Goal: Task Accomplishment & Management: Manage account settings

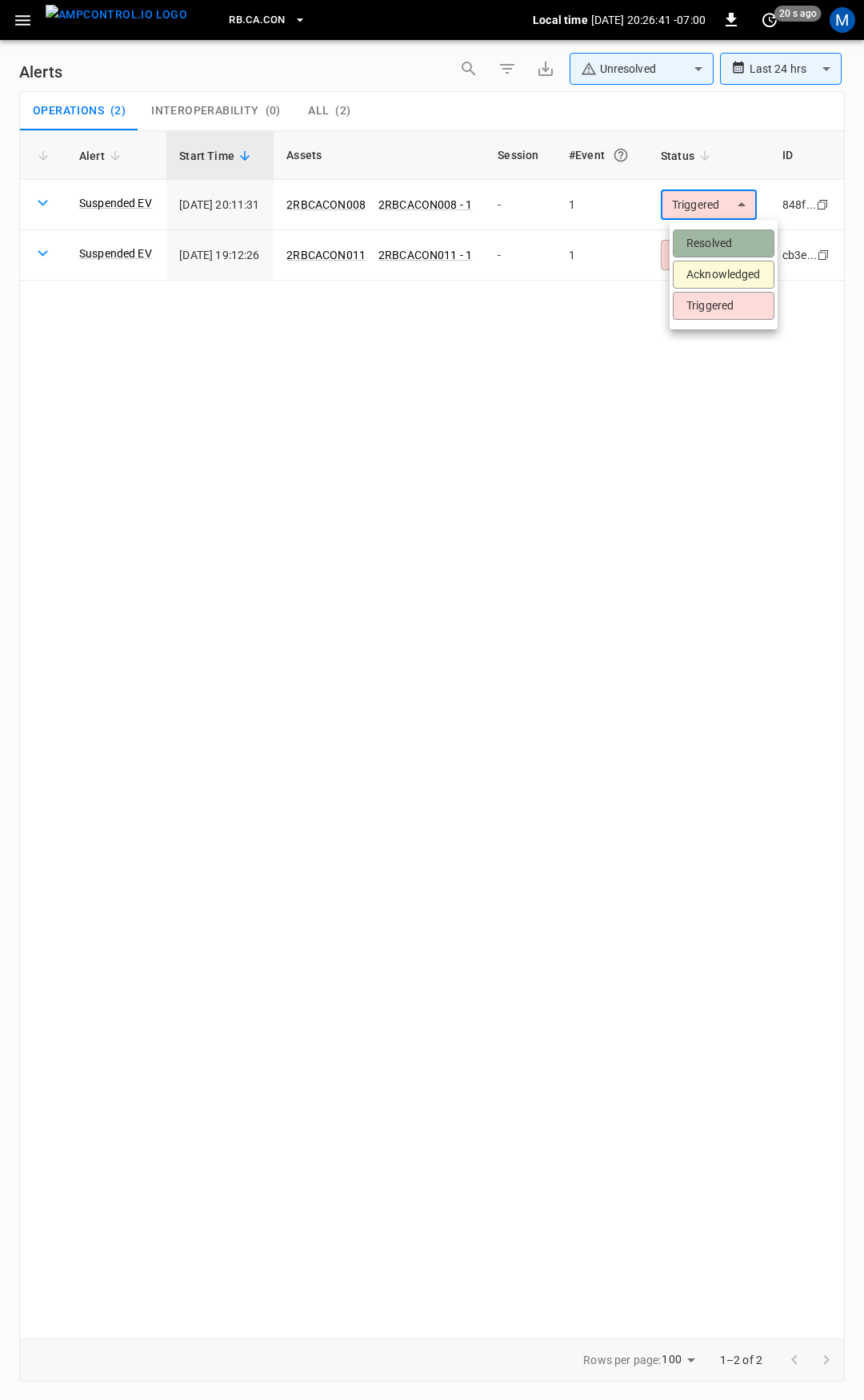
click at [702, 246] on li "Resolved" at bounding box center [724, 243] width 102 height 28
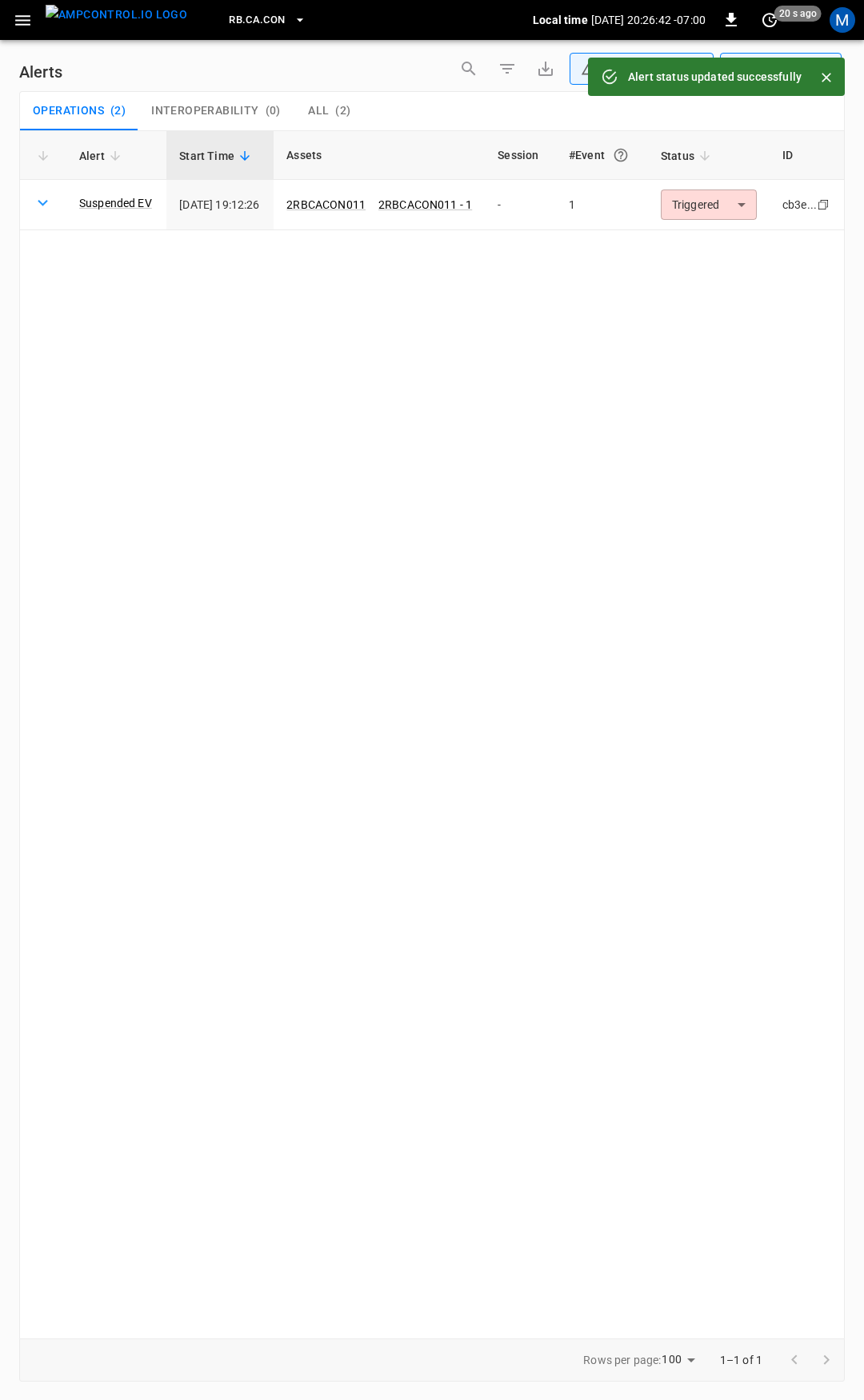
click at [716, 206] on body "**********" at bounding box center [432, 697] width 864 height 1394
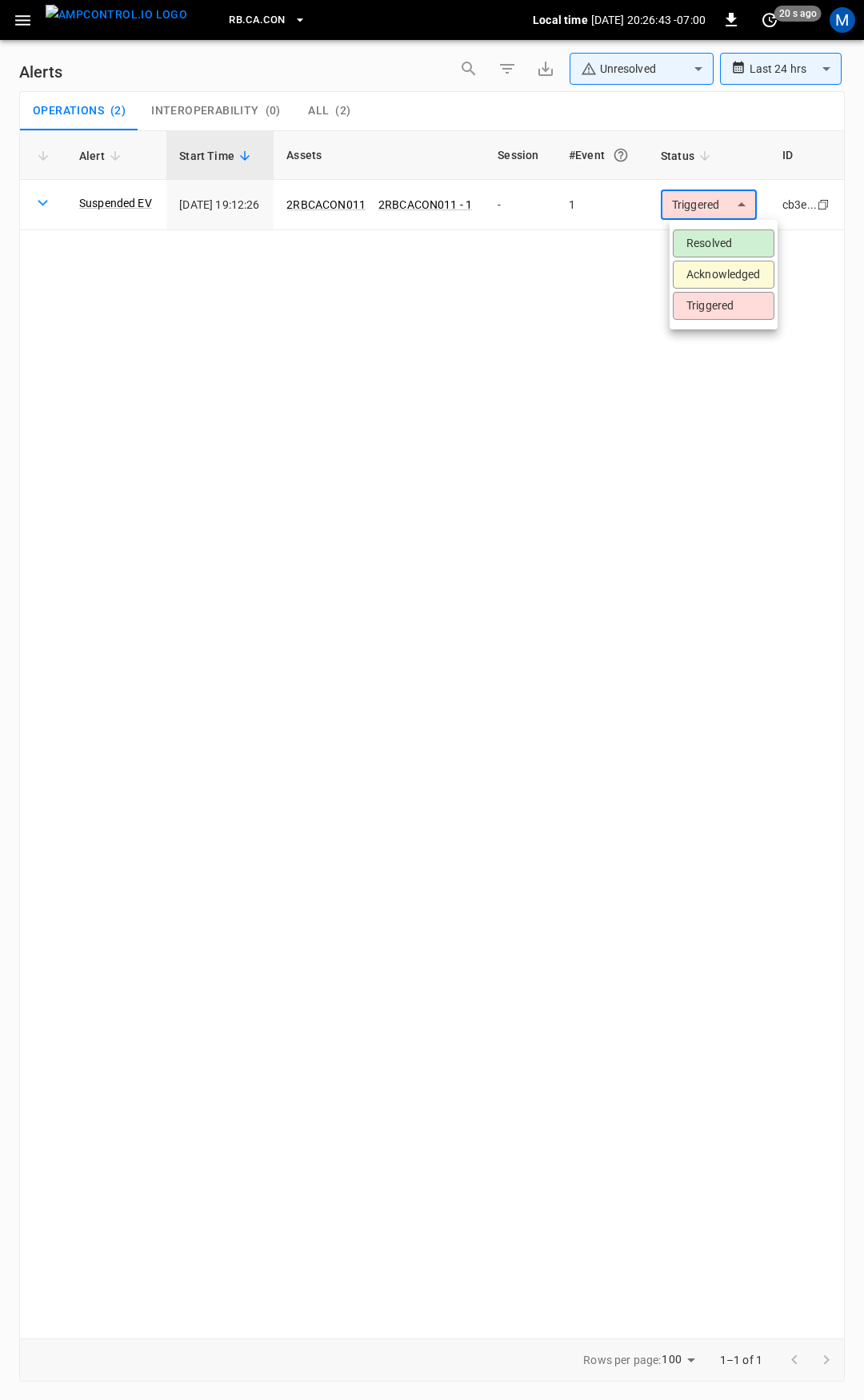
click at [717, 236] on li "Resolved" at bounding box center [724, 243] width 102 height 28
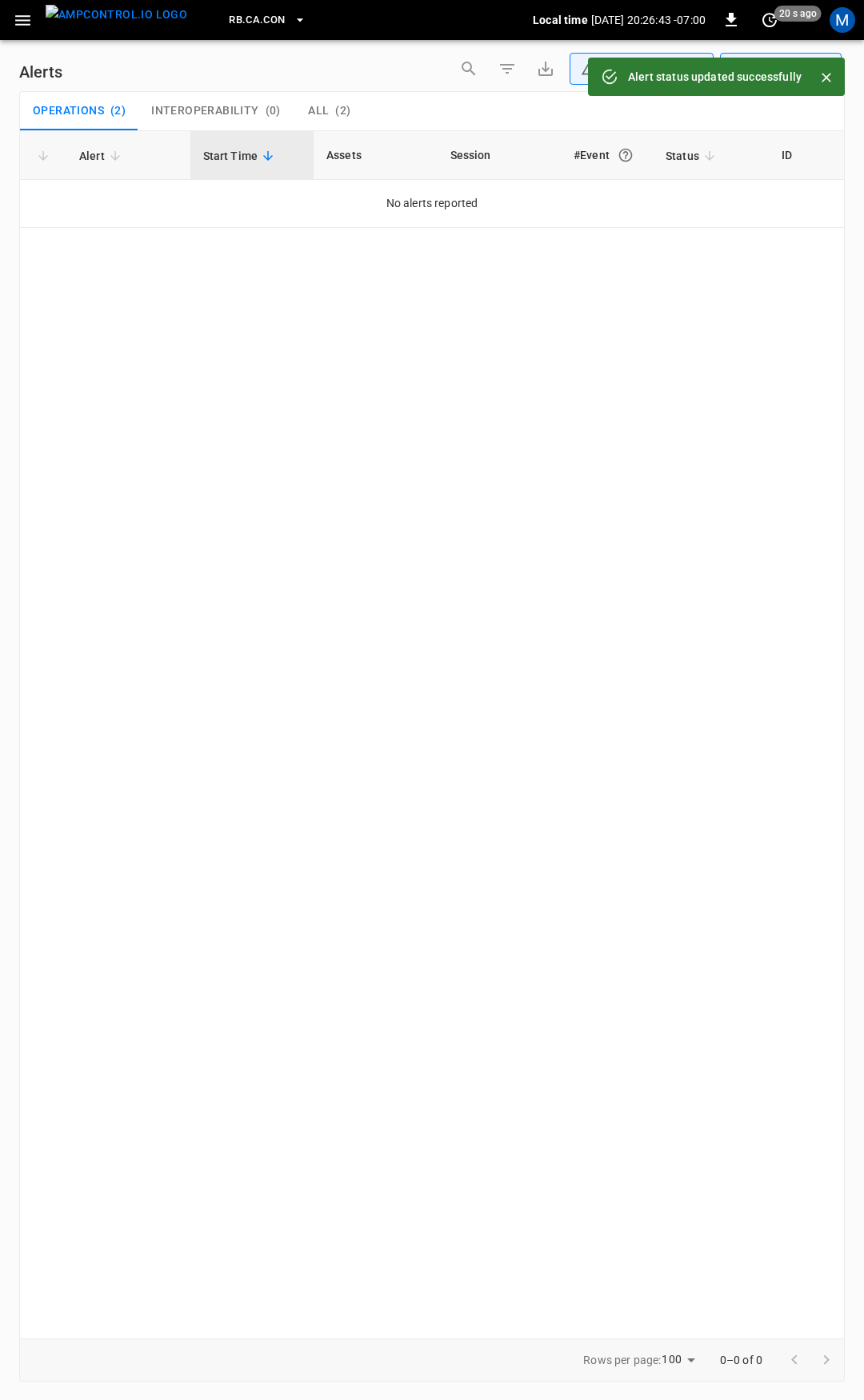
click at [17, 13] on icon "button" at bounding box center [23, 20] width 20 height 20
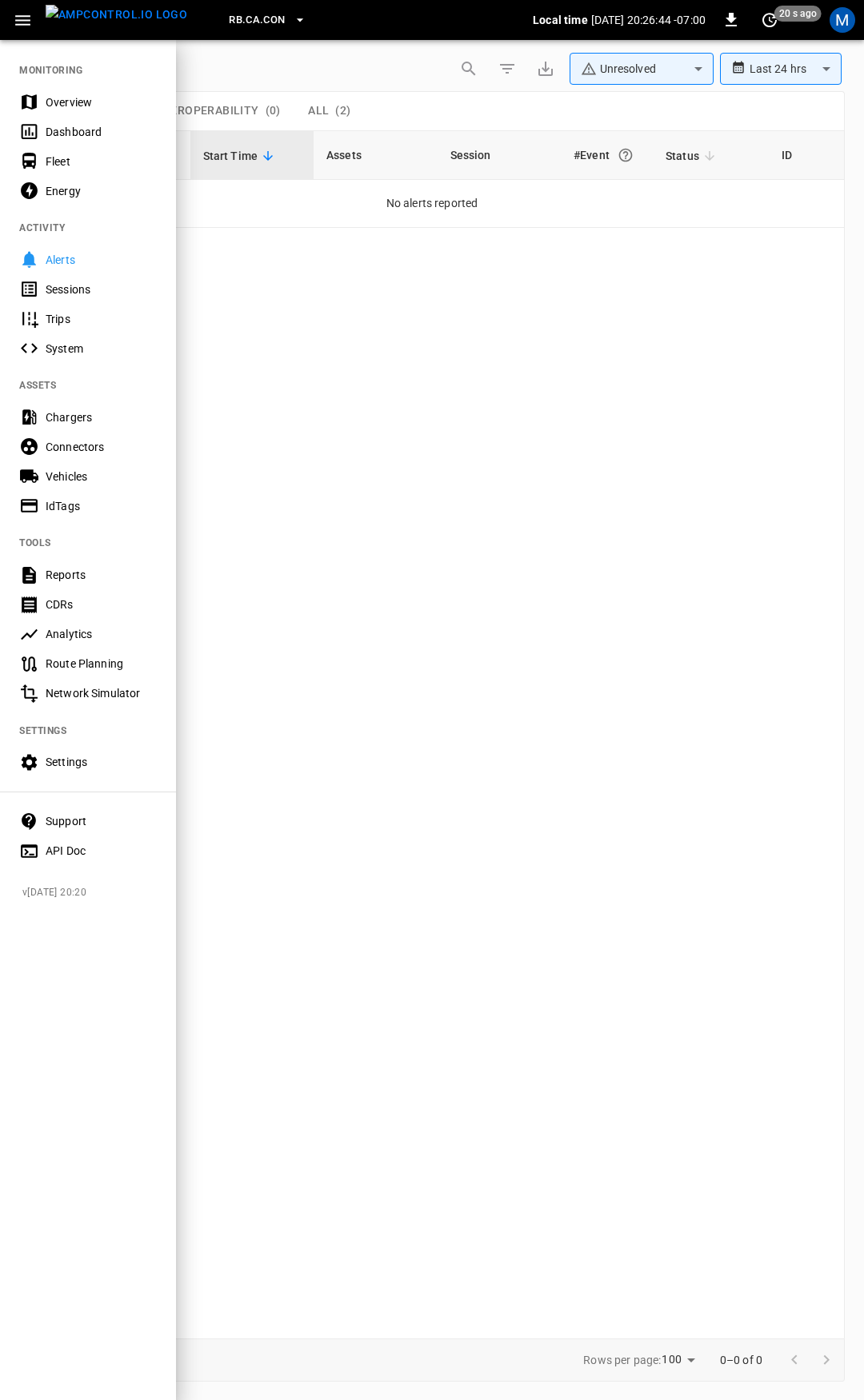
click at [76, 104] on div "Overview" at bounding box center [101, 102] width 111 height 16
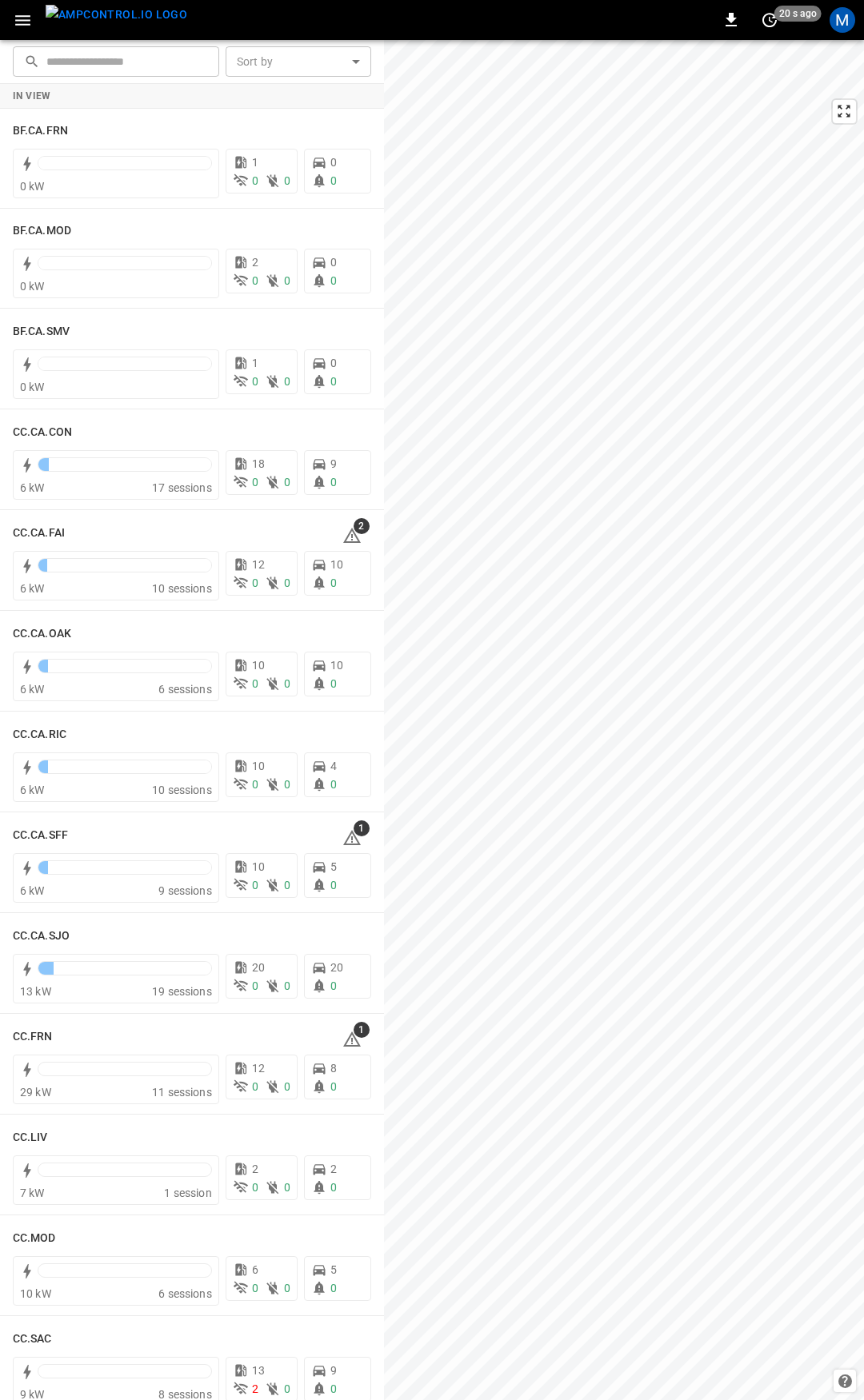
scroll to position [17, 0]
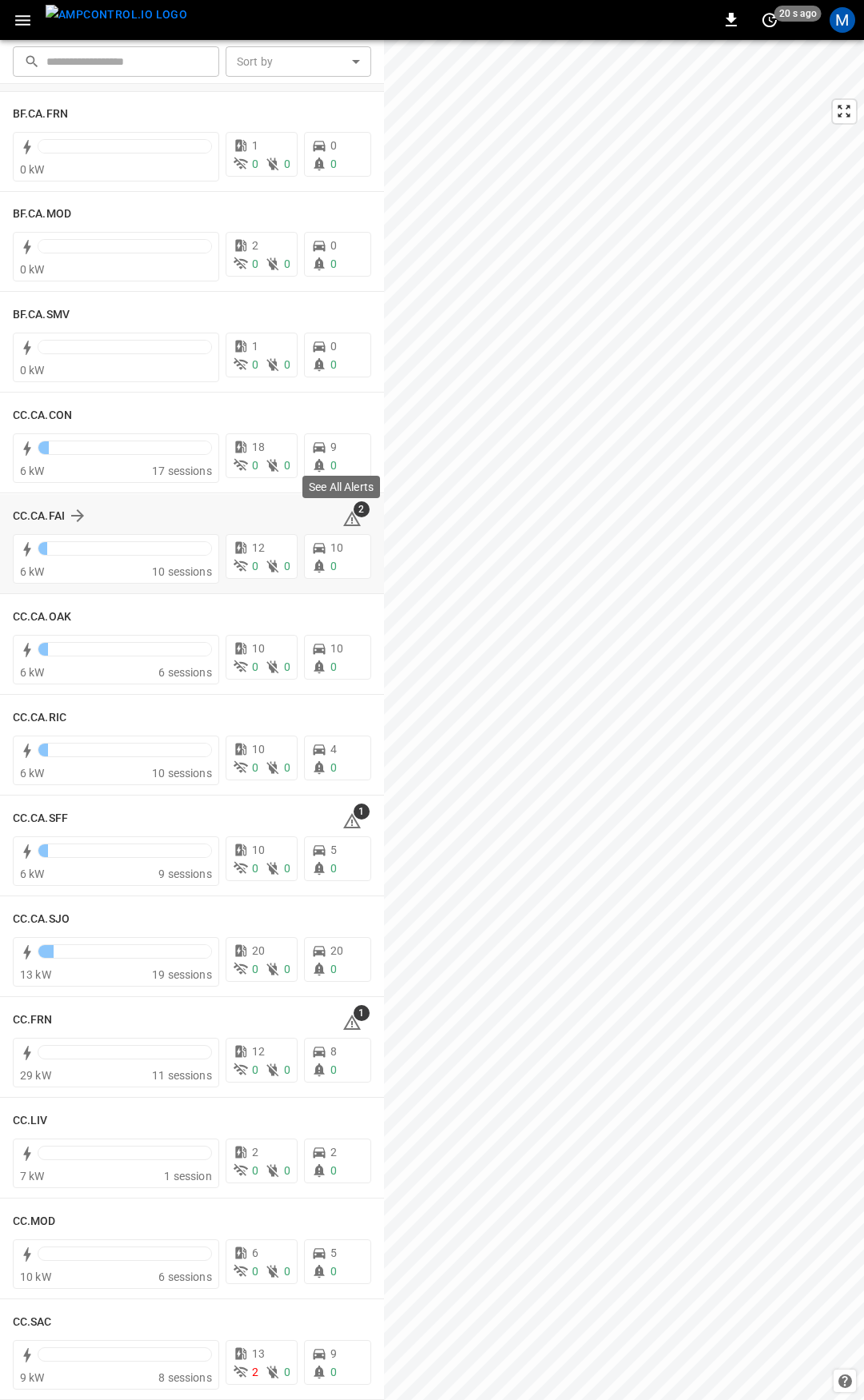
click at [344, 515] on icon at bounding box center [352, 519] width 19 height 19
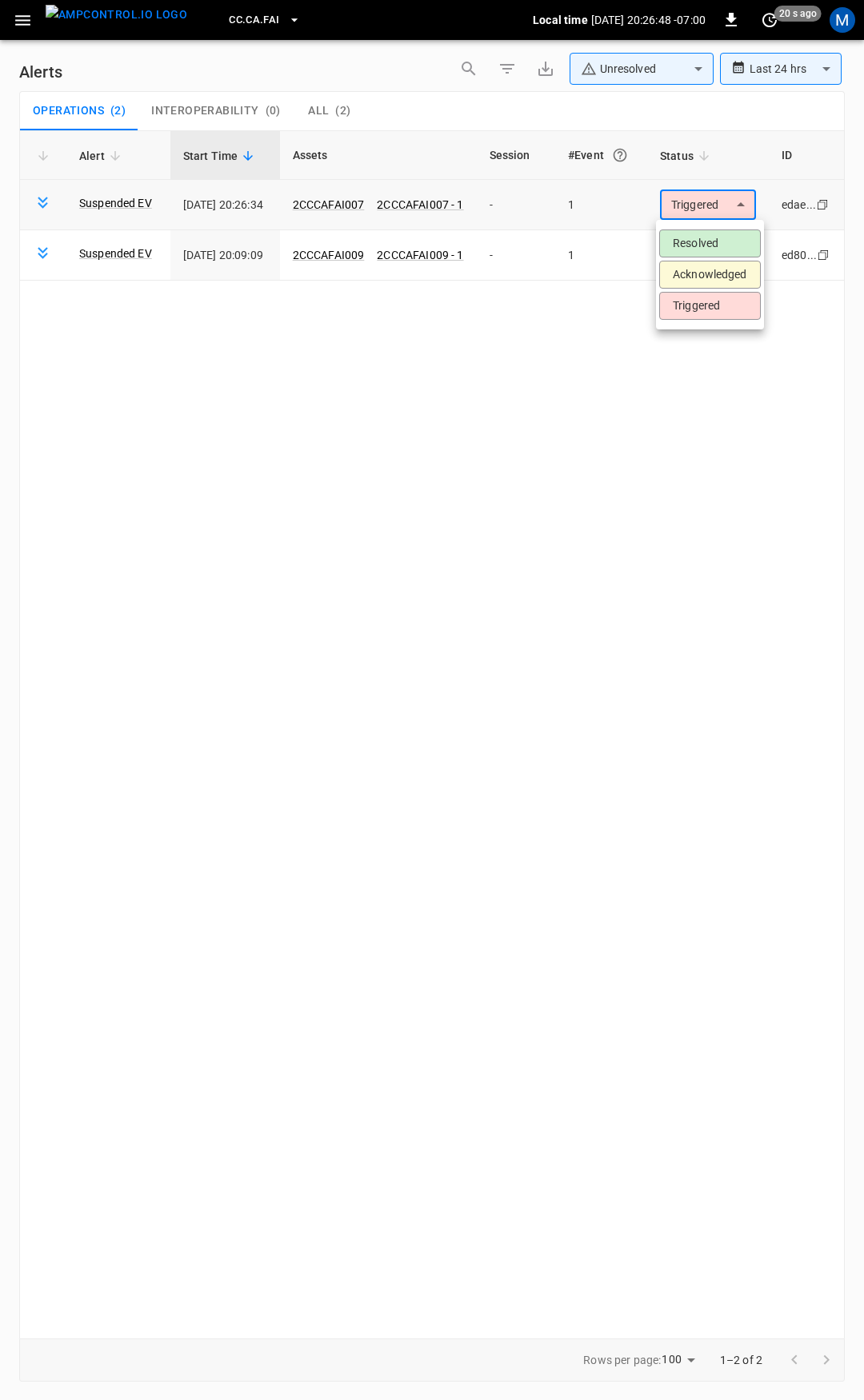
click at [703, 206] on body "**********" at bounding box center [432, 697] width 864 height 1394
click at [706, 233] on li "Resolved" at bounding box center [710, 243] width 102 height 28
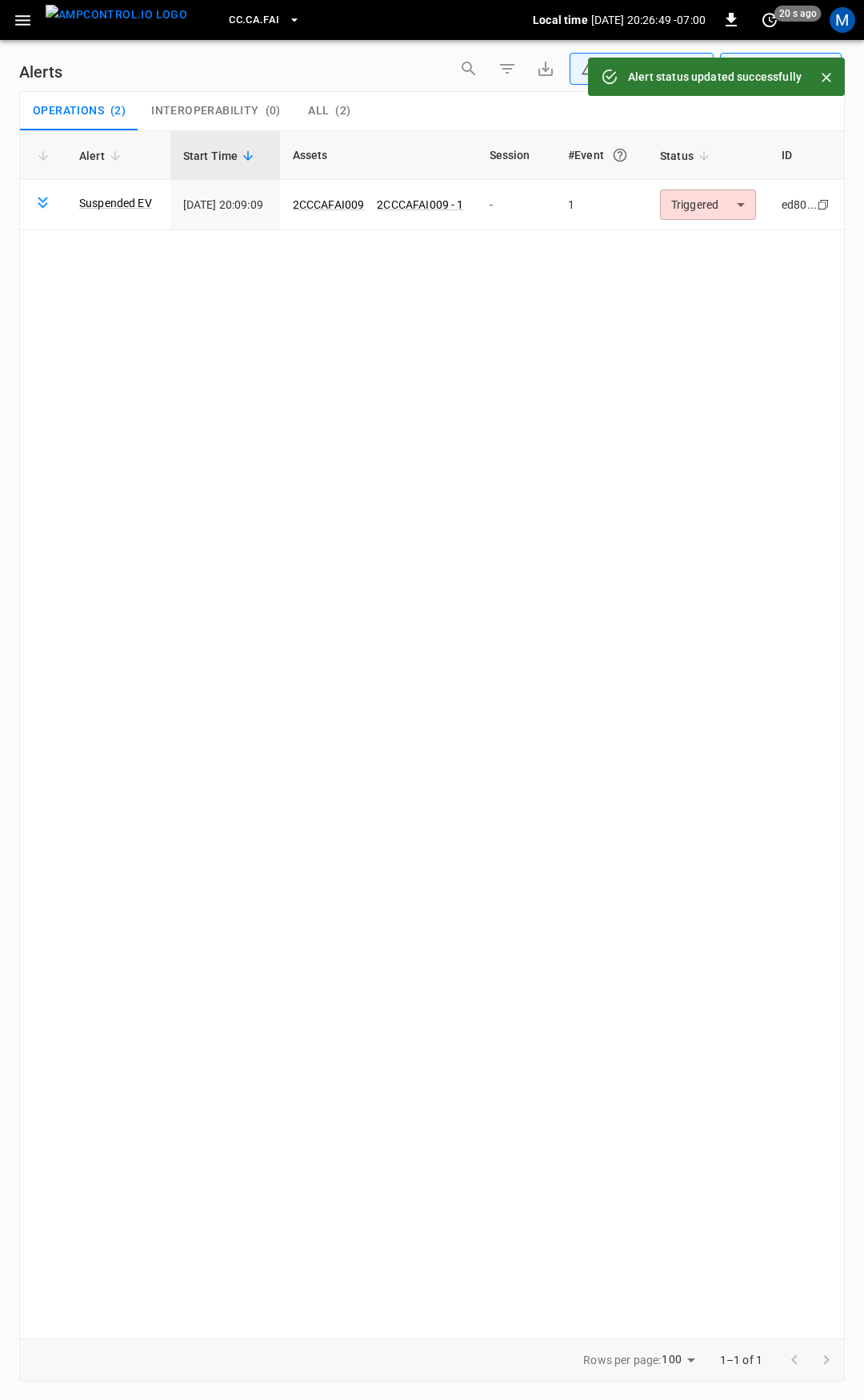
click at [701, 202] on body "**********" at bounding box center [432, 697] width 864 height 1394
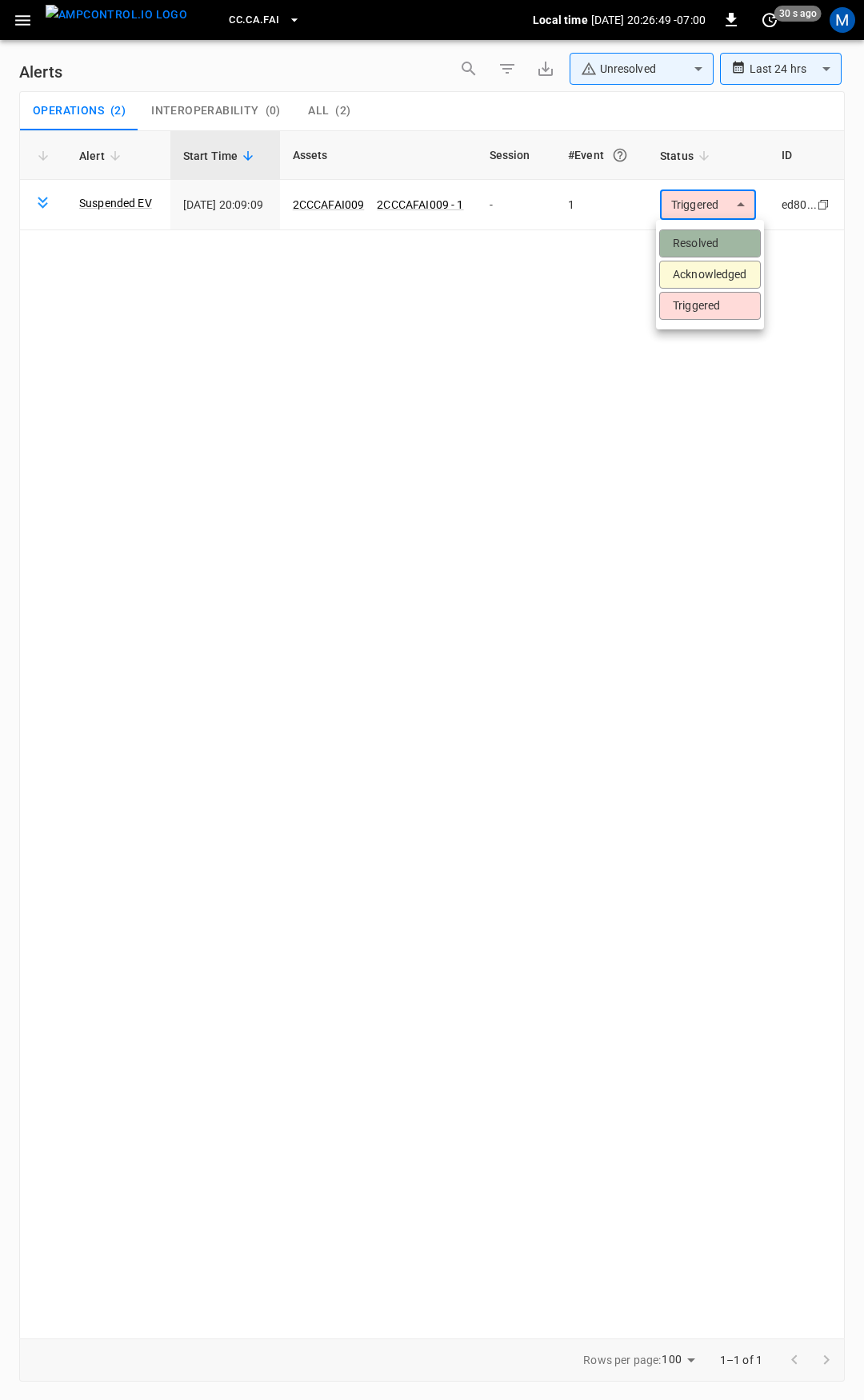
click at [716, 235] on li "Resolved" at bounding box center [710, 243] width 102 height 28
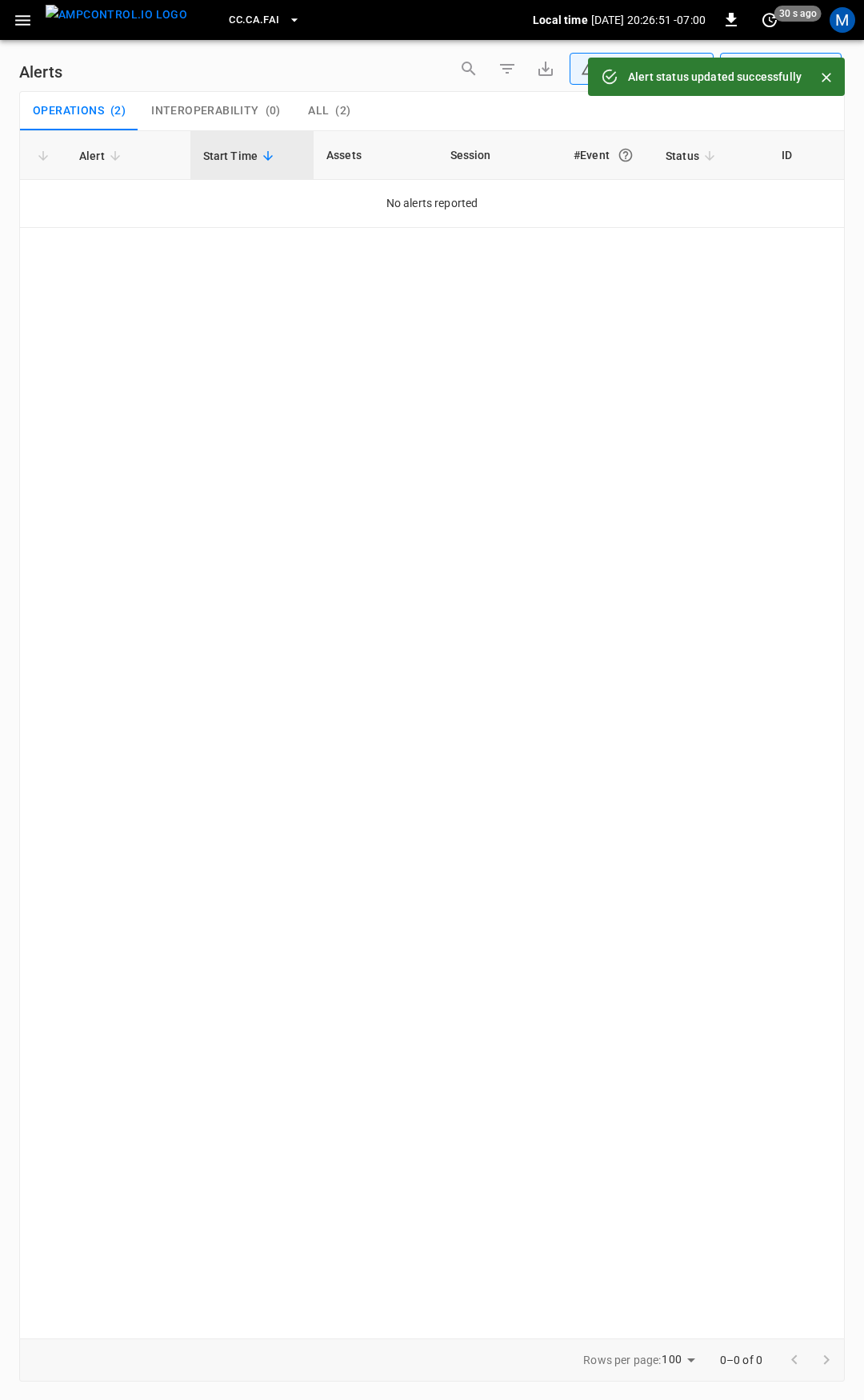
click at [13, 20] on icon "button" at bounding box center [23, 20] width 20 height 20
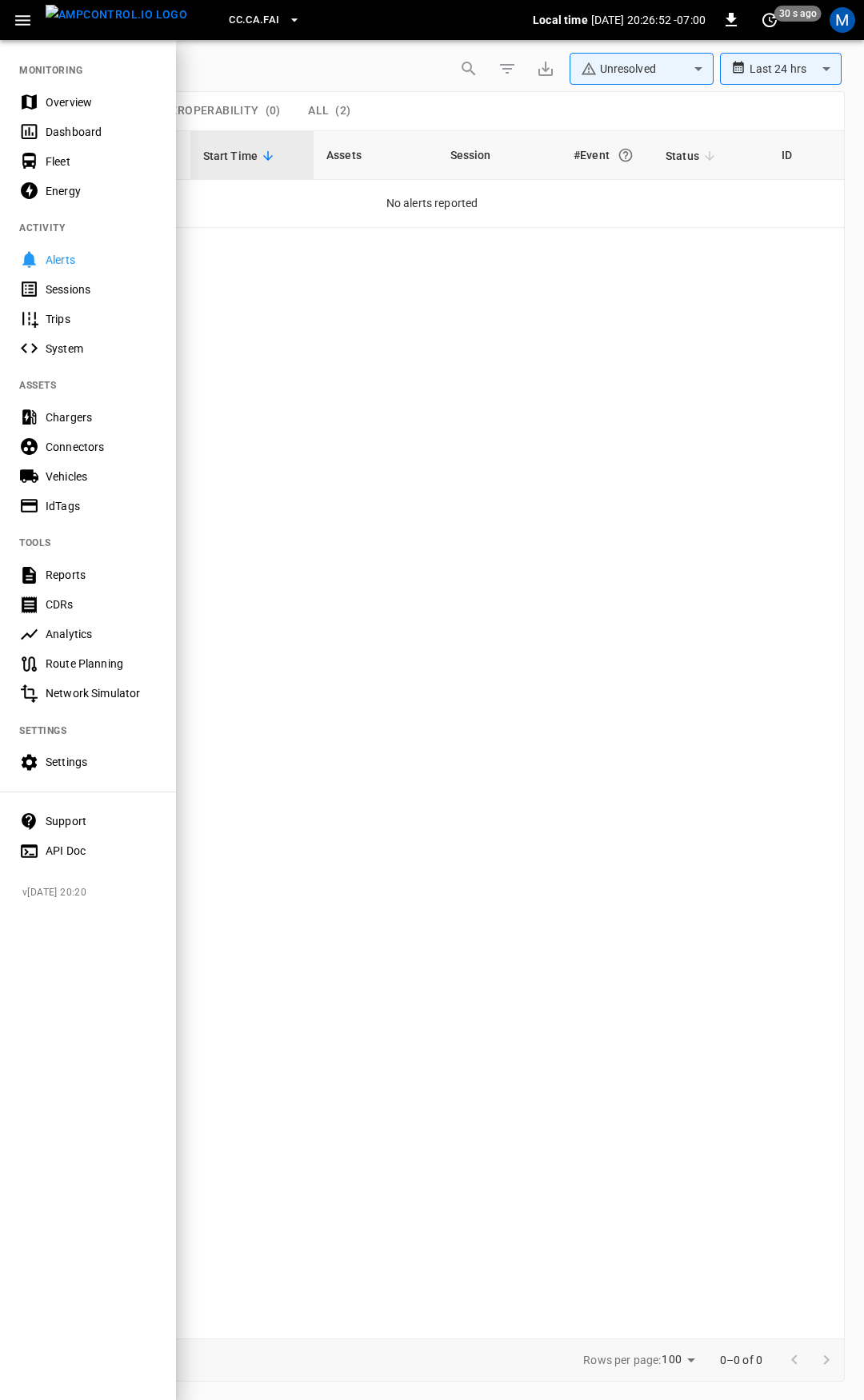
click at [68, 89] on div "Overview" at bounding box center [88, 101] width 176 height 29
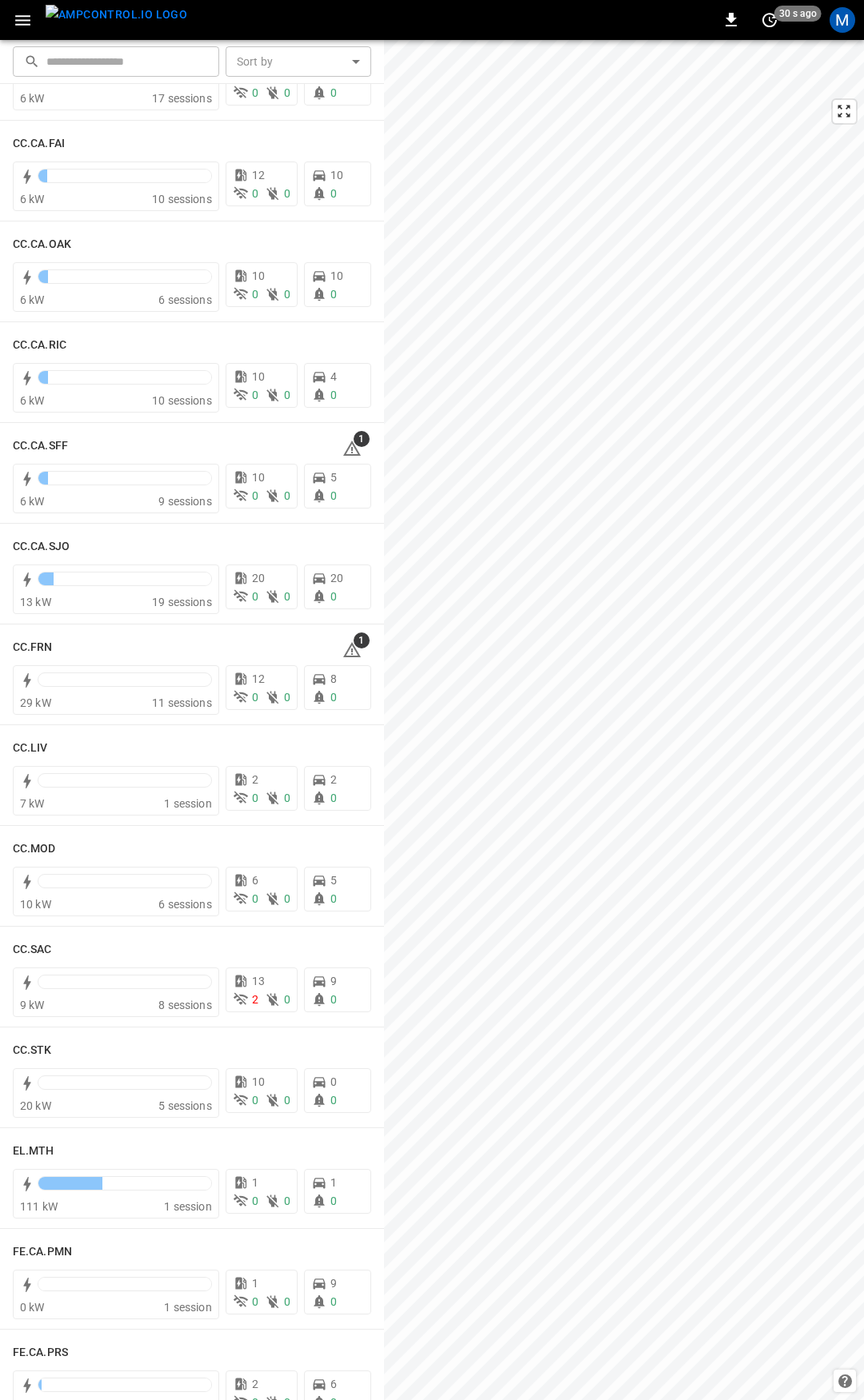
scroll to position [400, 0]
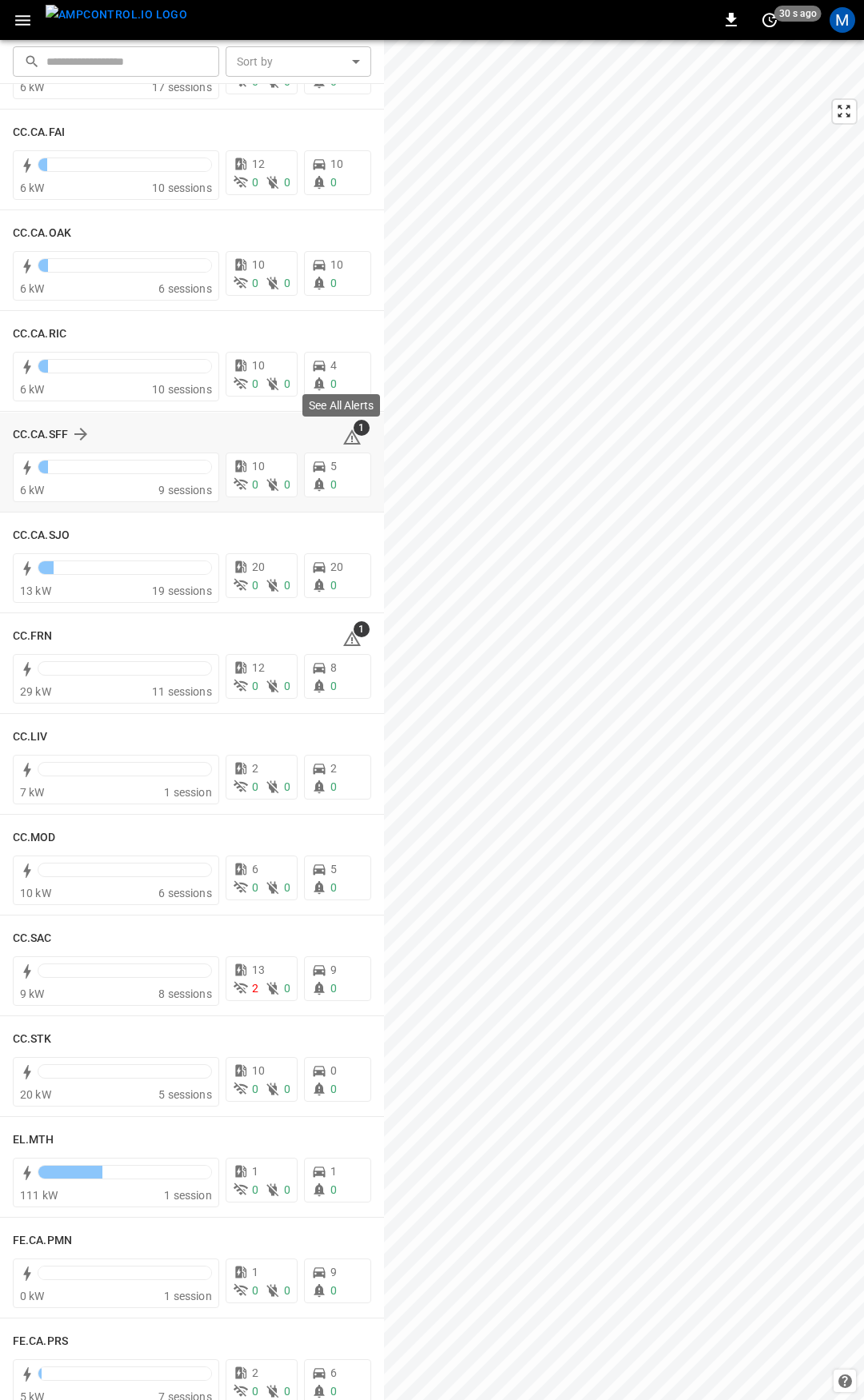
click at [349, 437] on icon at bounding box center [352, 437] width 19 height 19
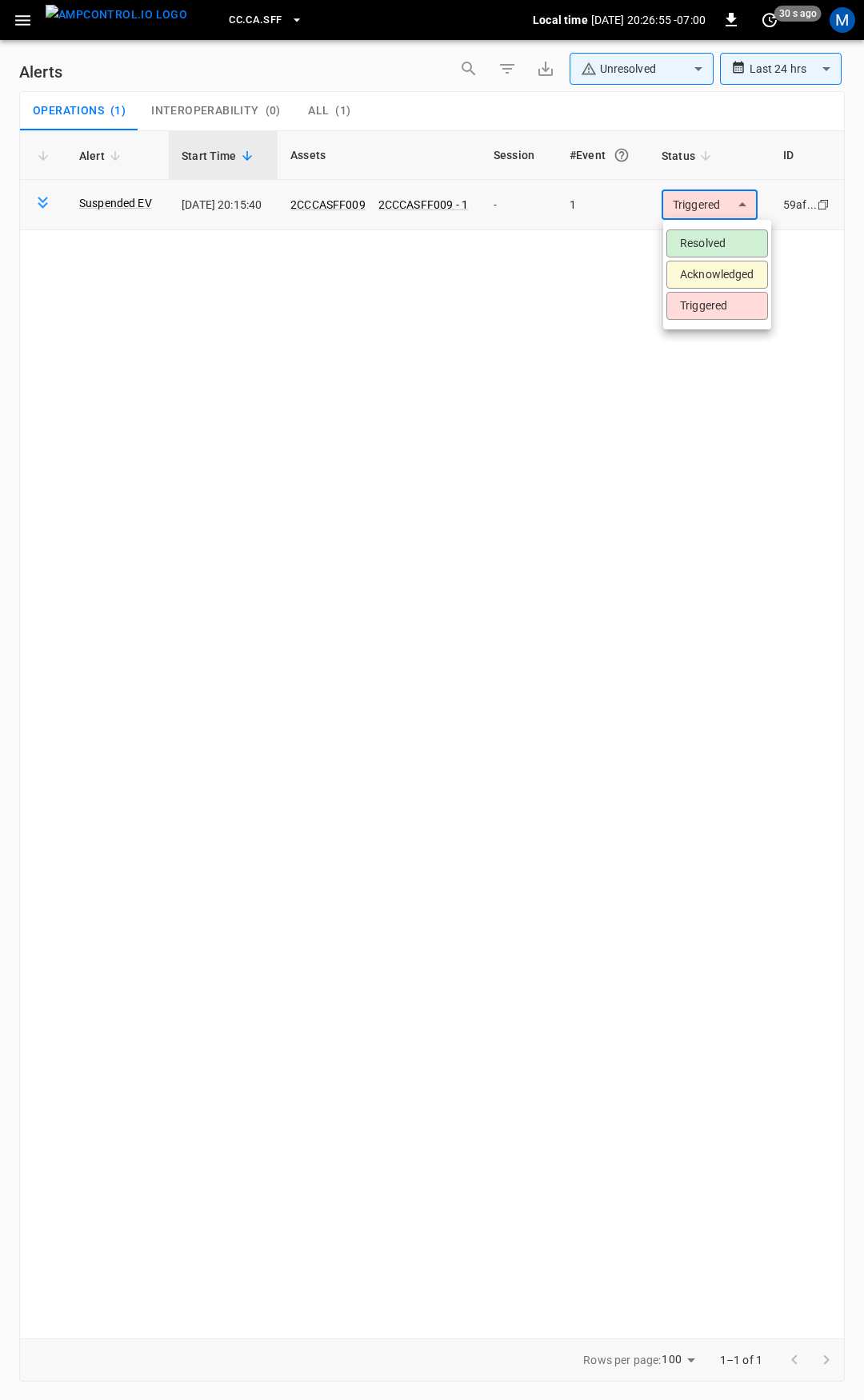
click at [718, 202] on body "**********" at bounding box center [432, 697] width 864 height 1394
click at [719, 246] on li "Resolved" at bounding box center [717, 243] width 102 height 28
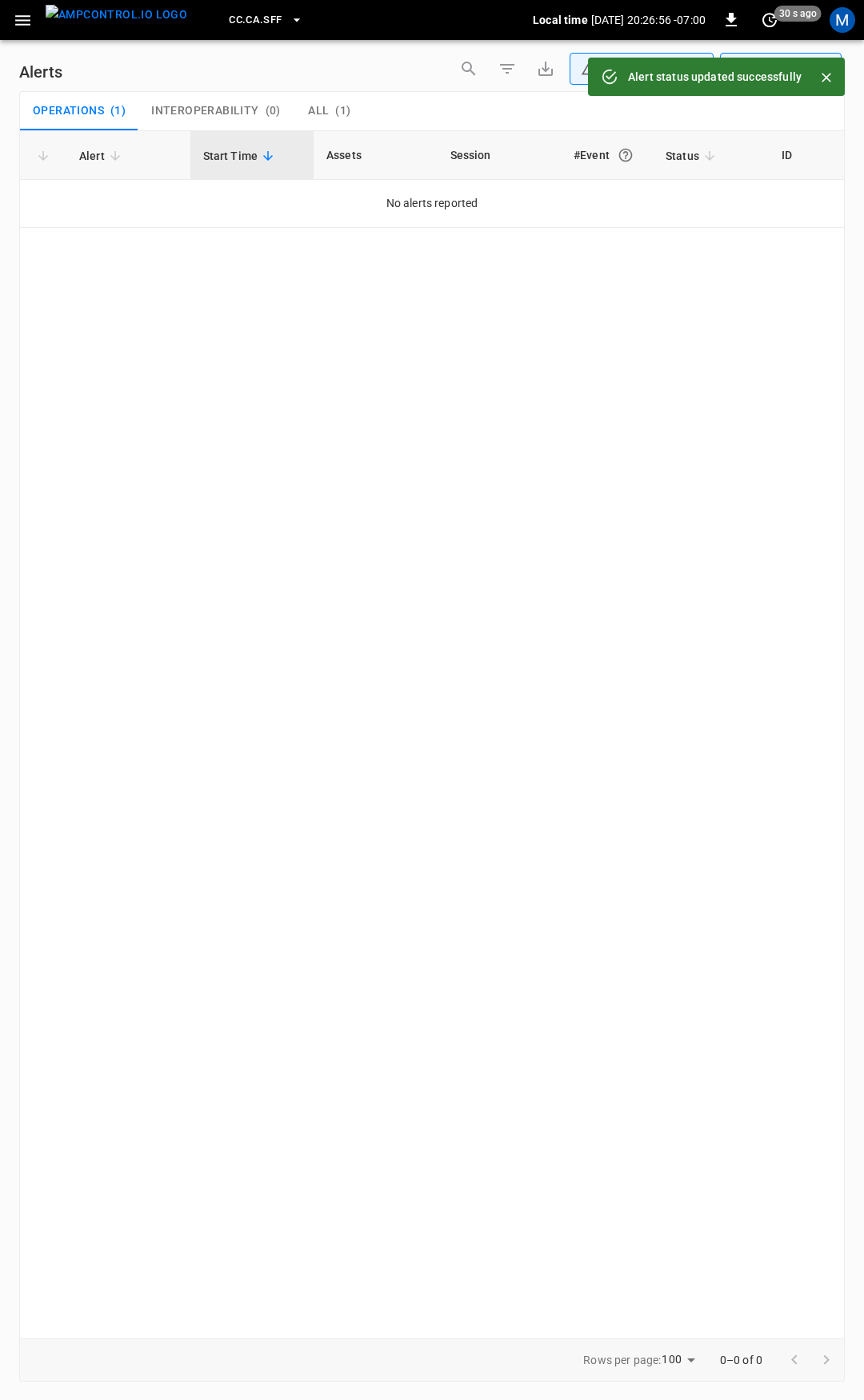
click at [23, 23] on icon "button" at bounding box center [23, 20] width 20 height 20
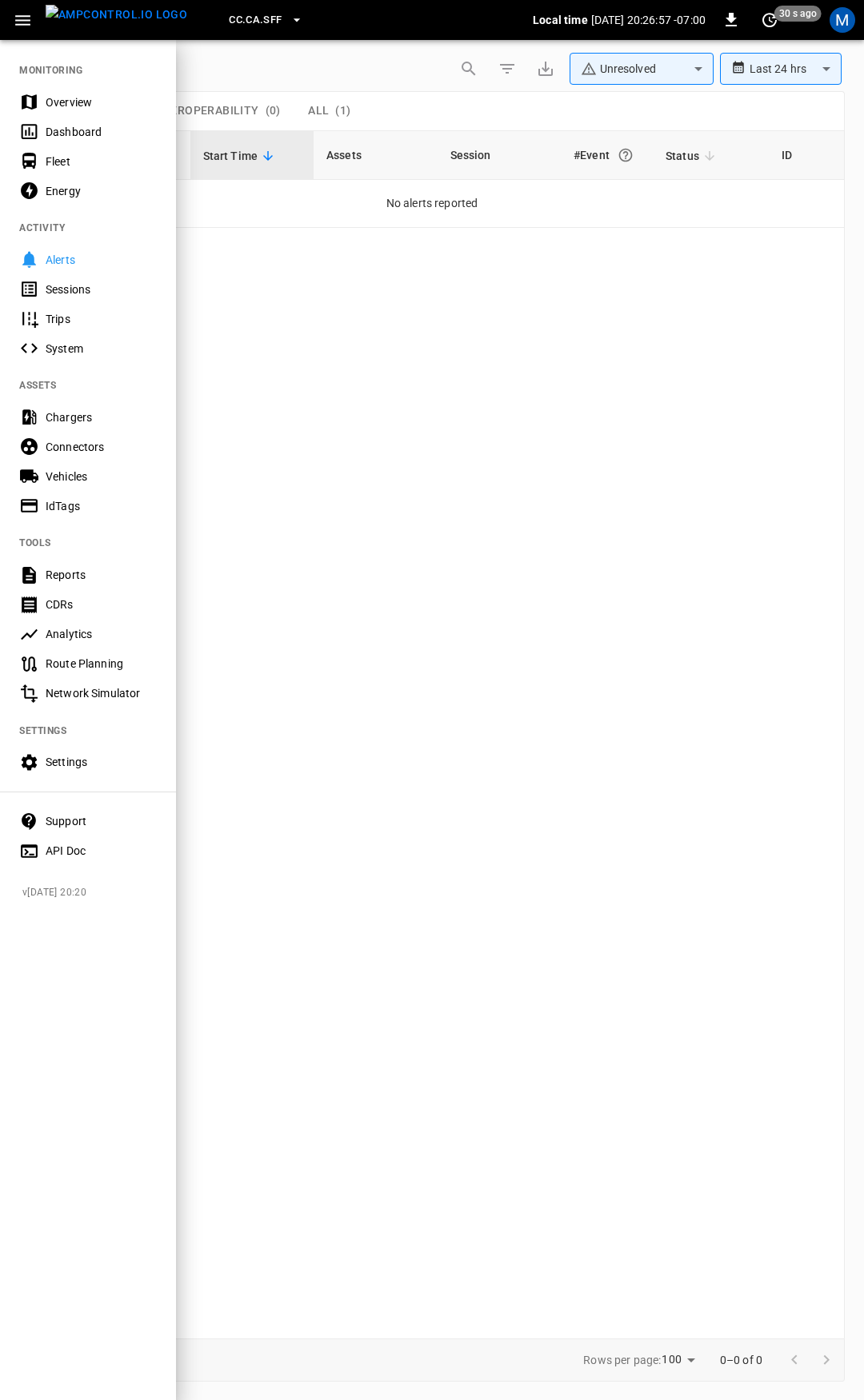
click at [82, 108] on div "Overview" at bounding box center [101, 102] width 111 height 16
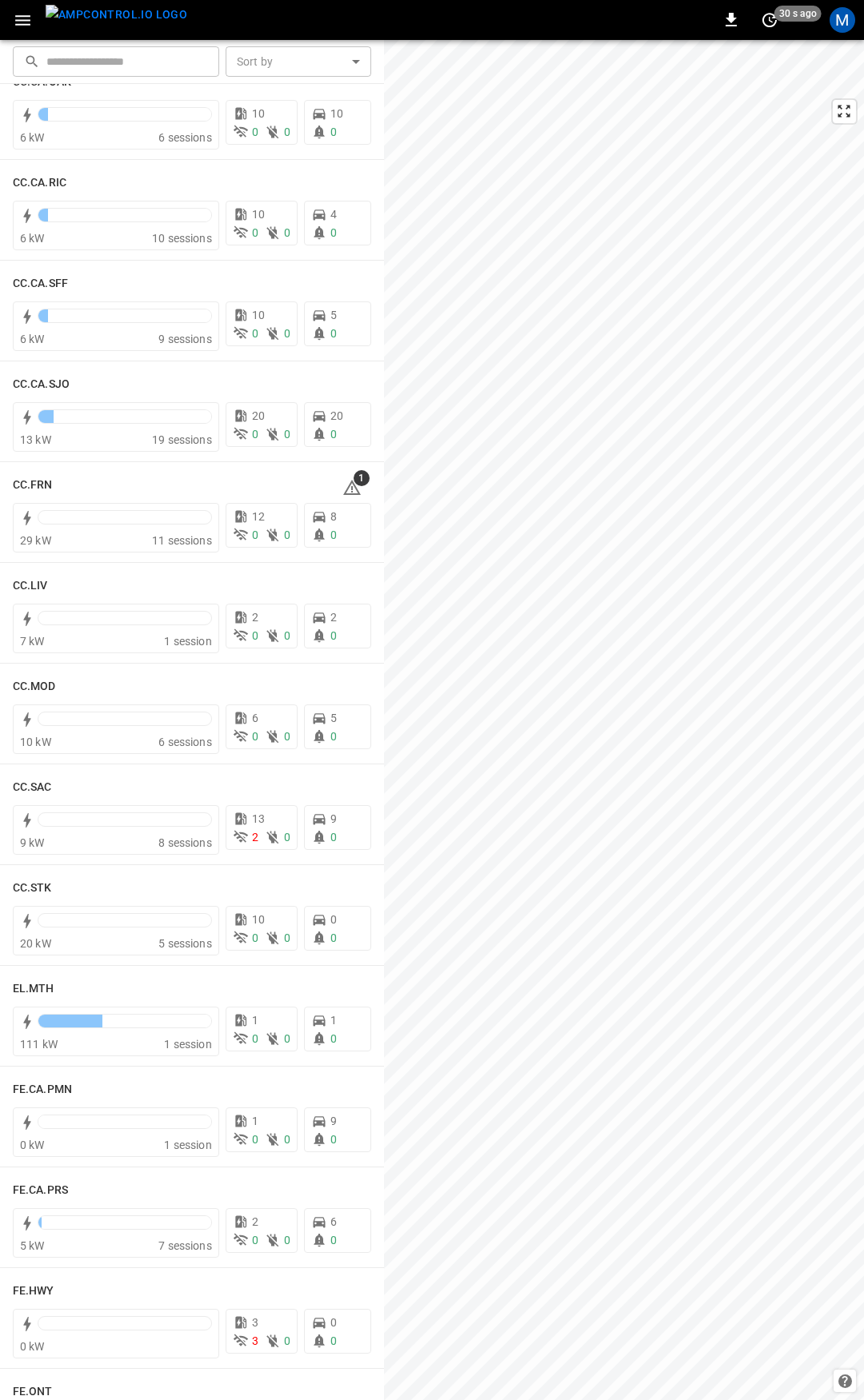
scroll to position [576, 0]
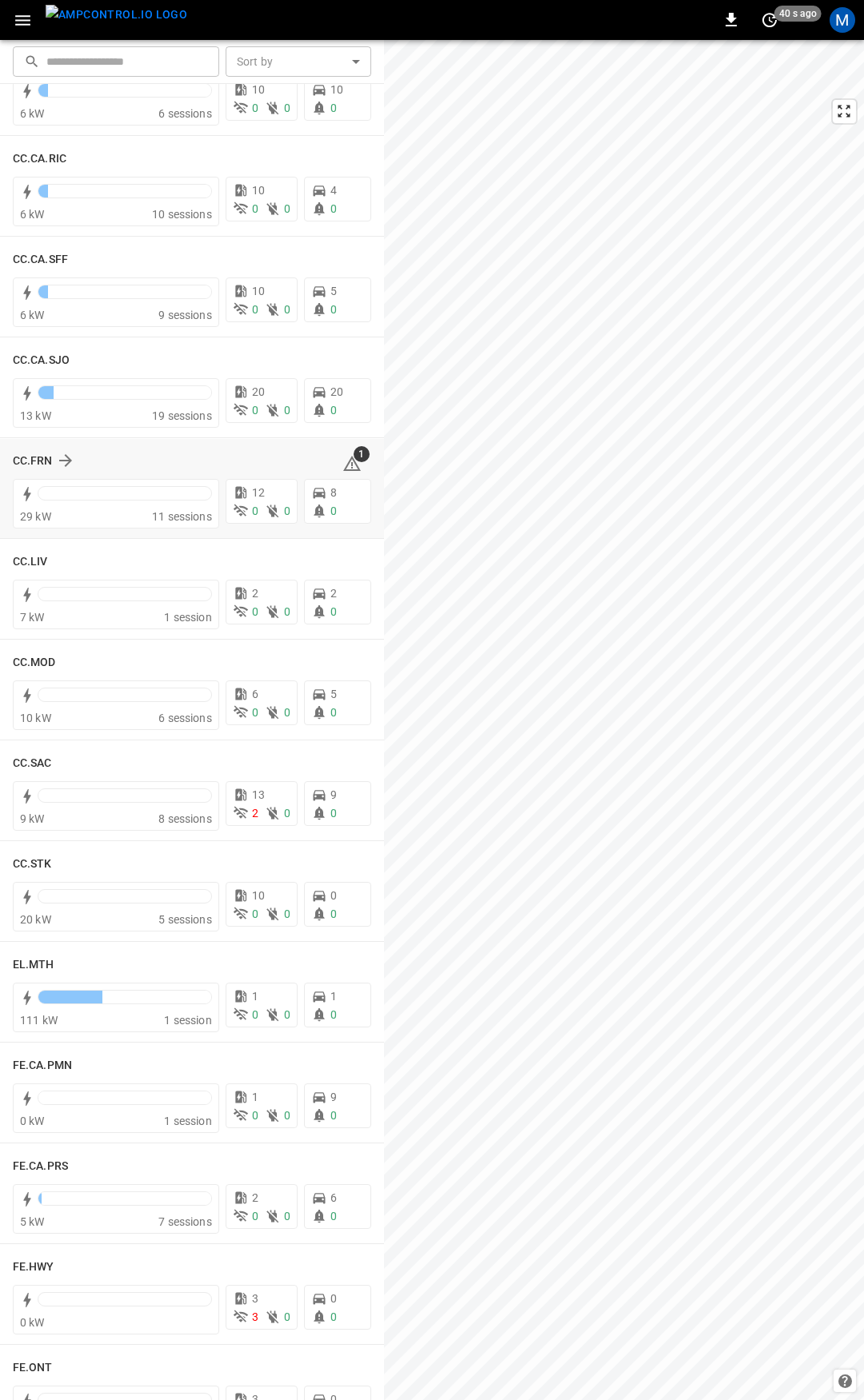
click at [343, 465] on icon at bounding box center [352, 463] width 18 height 15
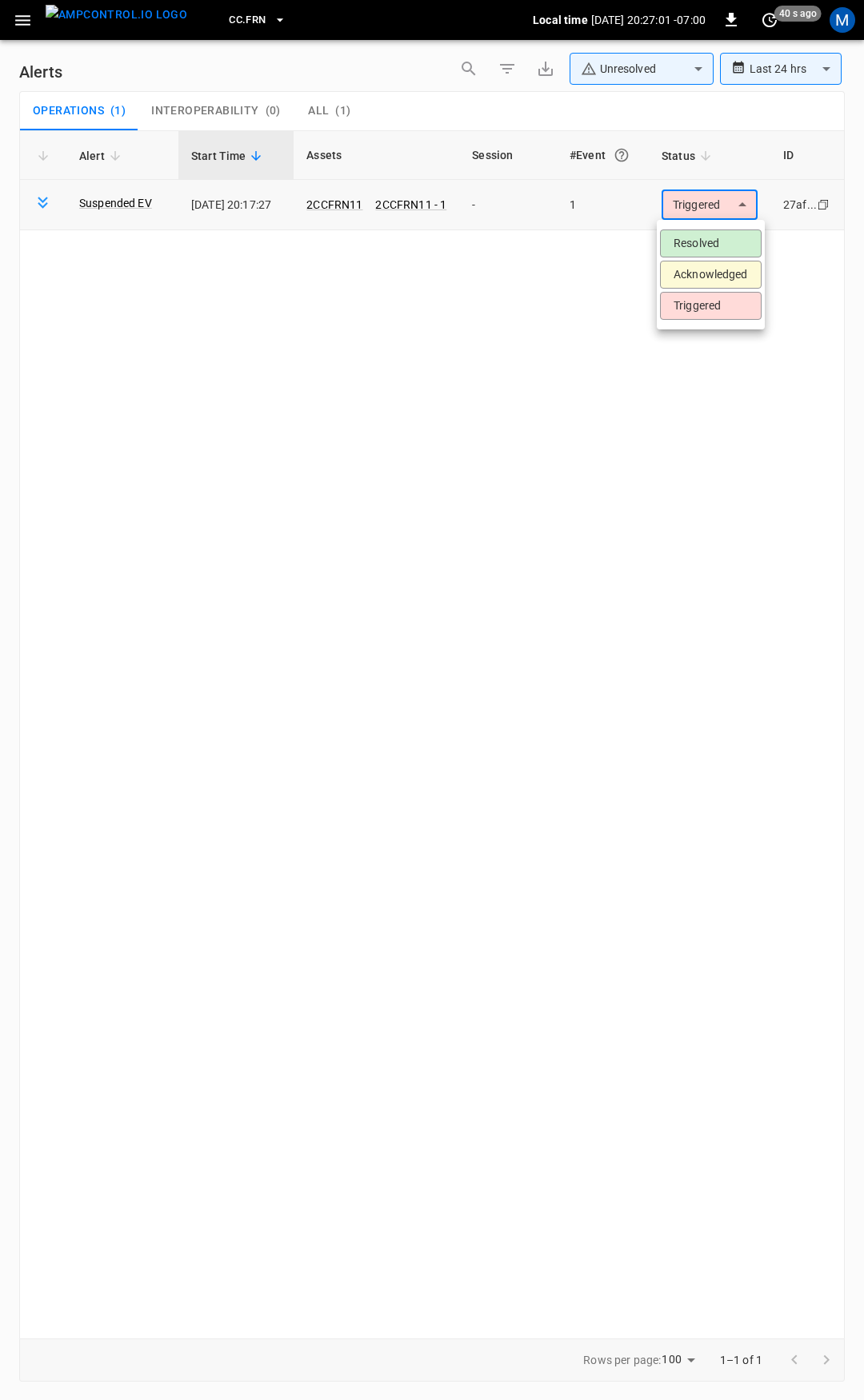
click at [699, 212] on body "**********" at bounding box center [432, 697] width 864 height 1394
click at [699, 242] on li "Resolved" at bounding box center [711, 243] width 102 height 28
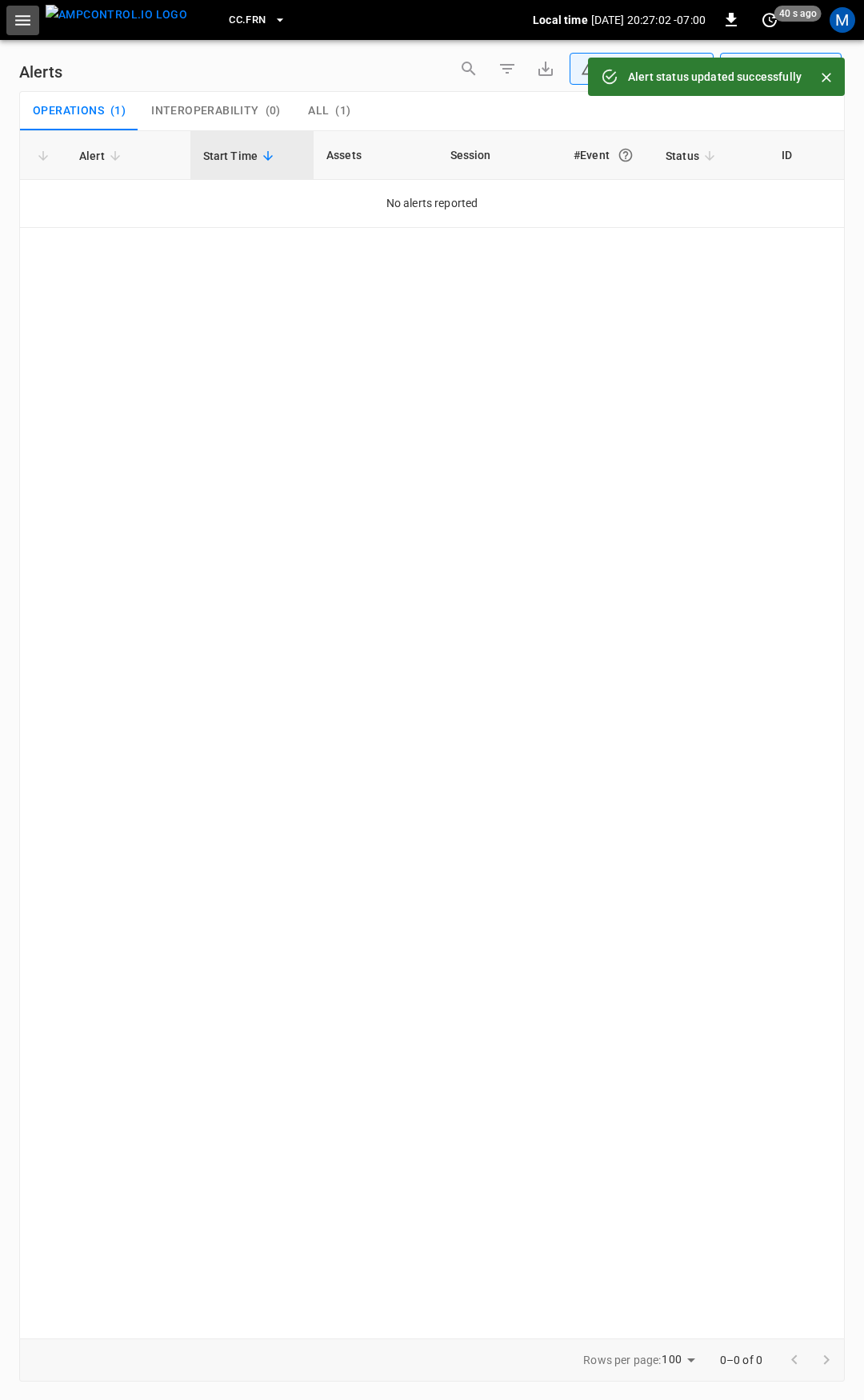
click at [12, 18] on button "button" at bounding box center [23, 20] width 33 height 29
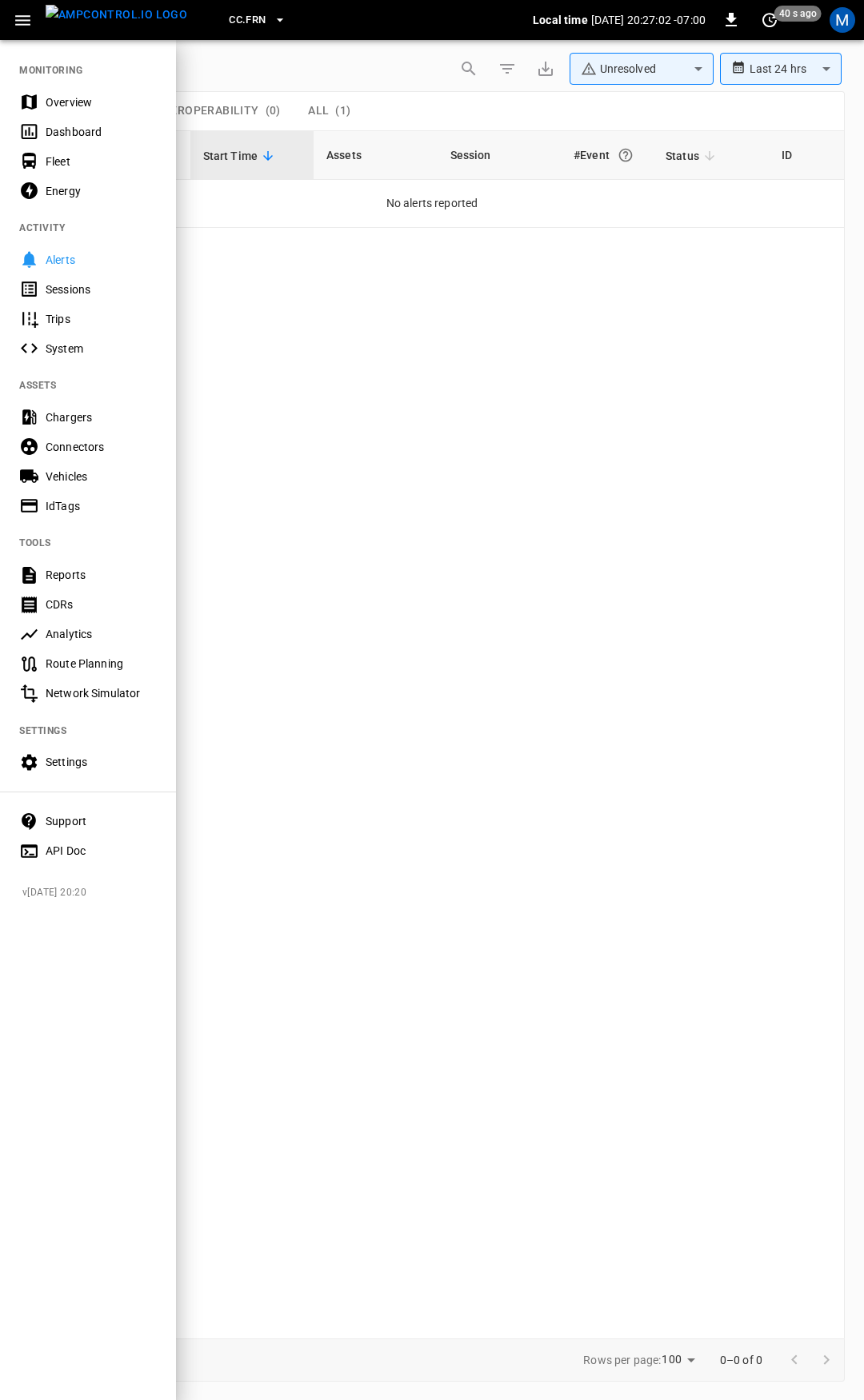
click at [70, 102] on div "Overview" at bounding box center [101, 102] width 111 height 16
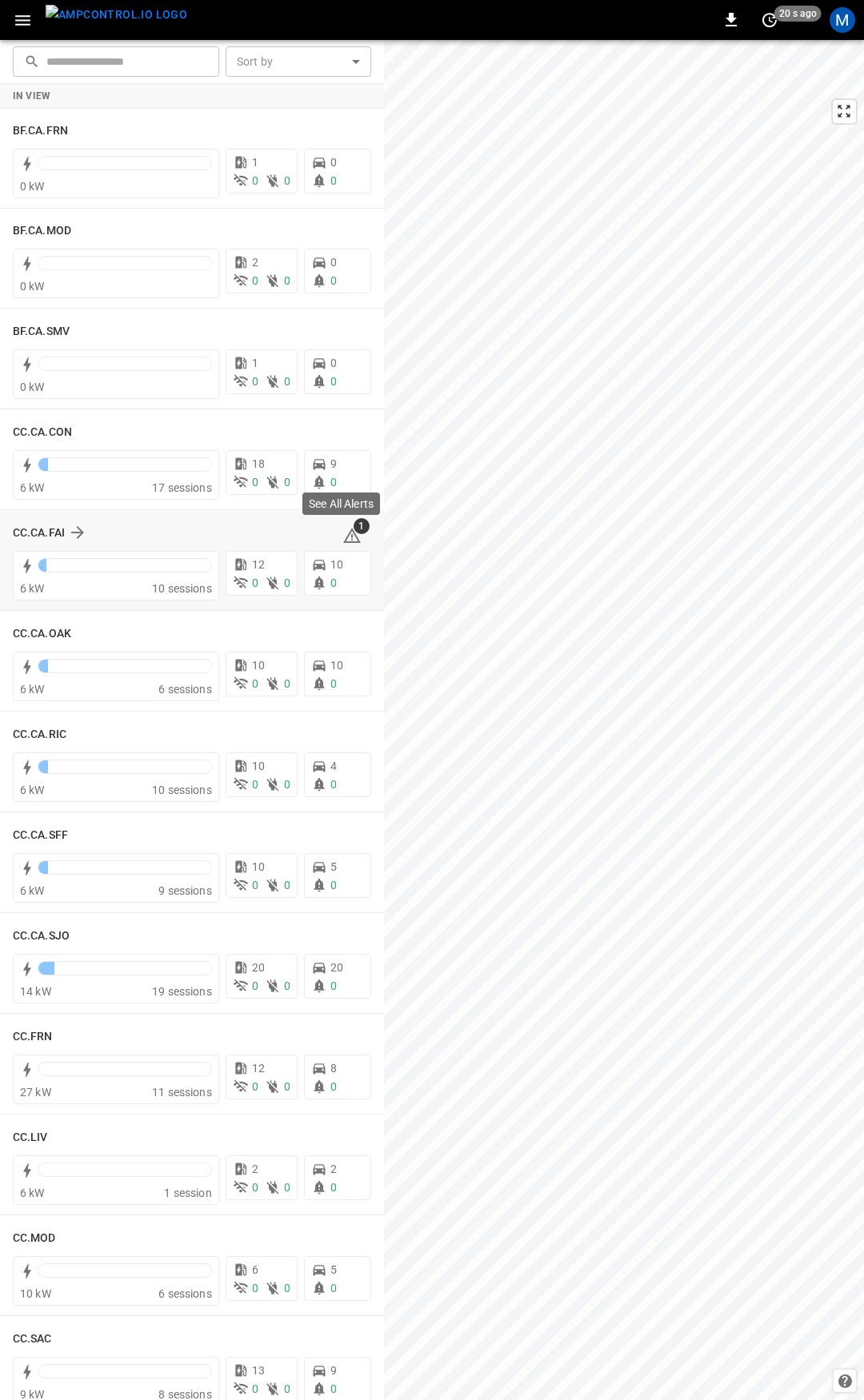
click at [351, 534] on icon at bounding box center [352, 537] width 2 height 7
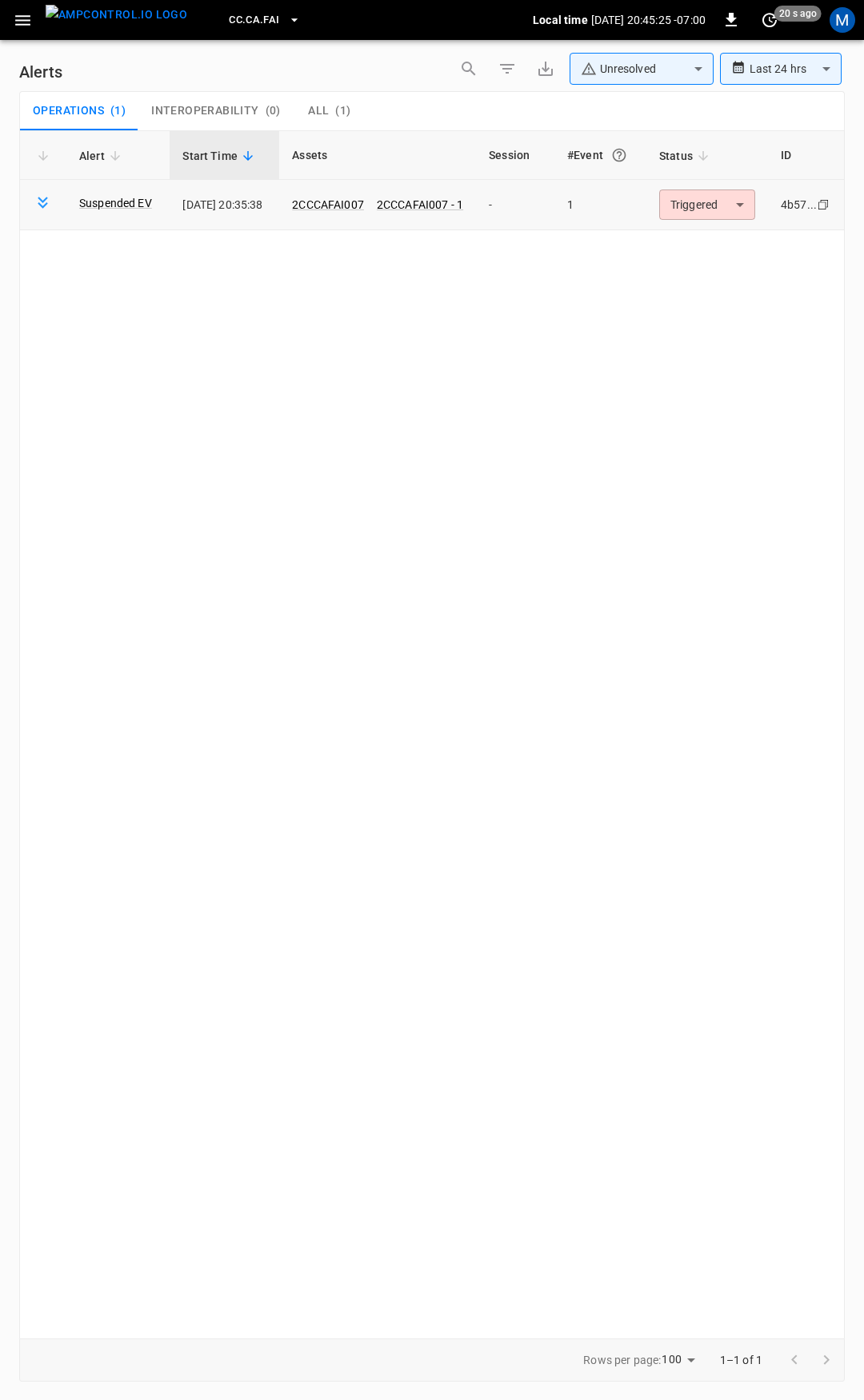
click at [717, 197] on body "**********" at bounding box center [432, 697] width 864 height 1394
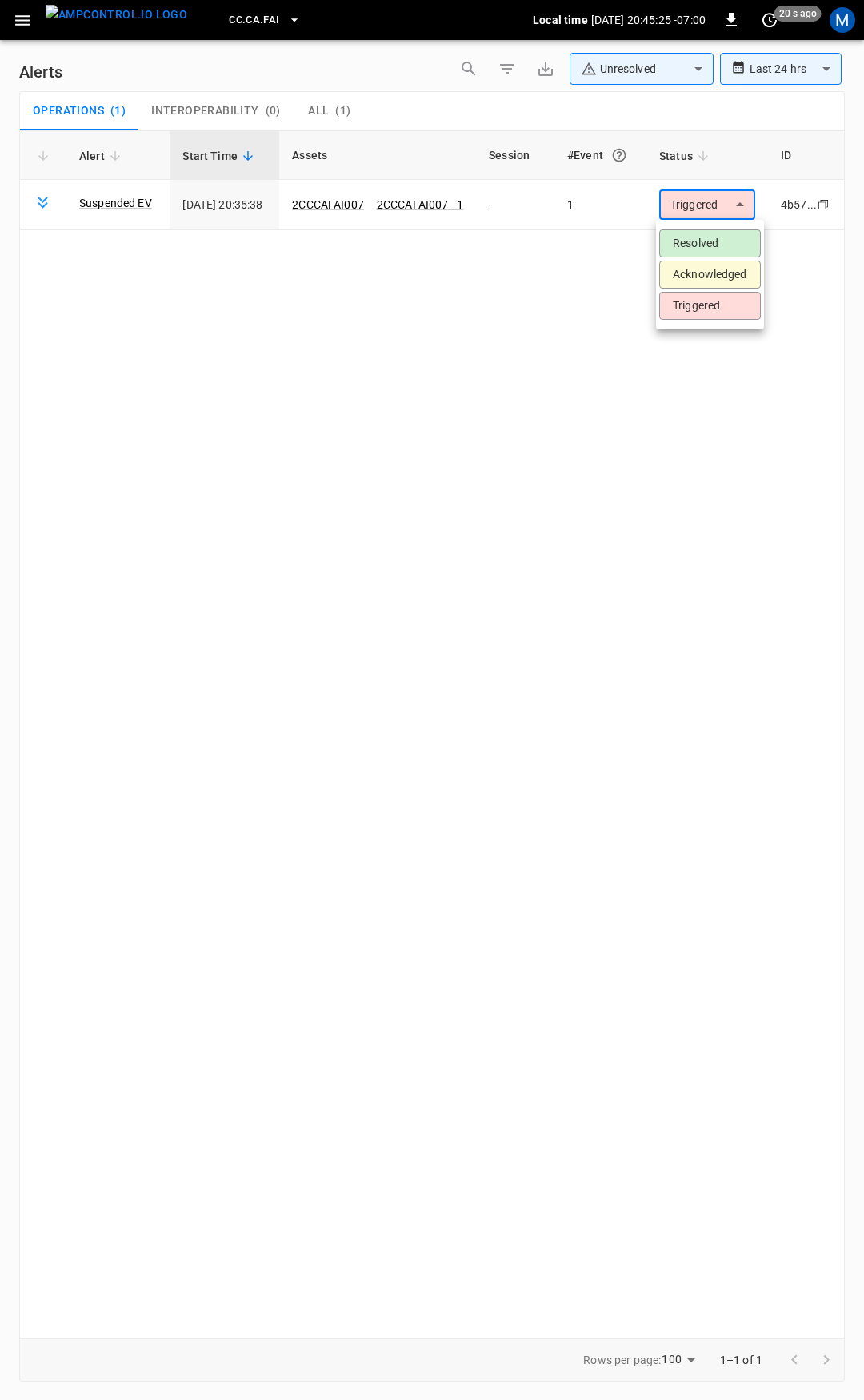
click at [720, 240] on li "Resolved" at bounding box center [710, 243] width 102 height 28
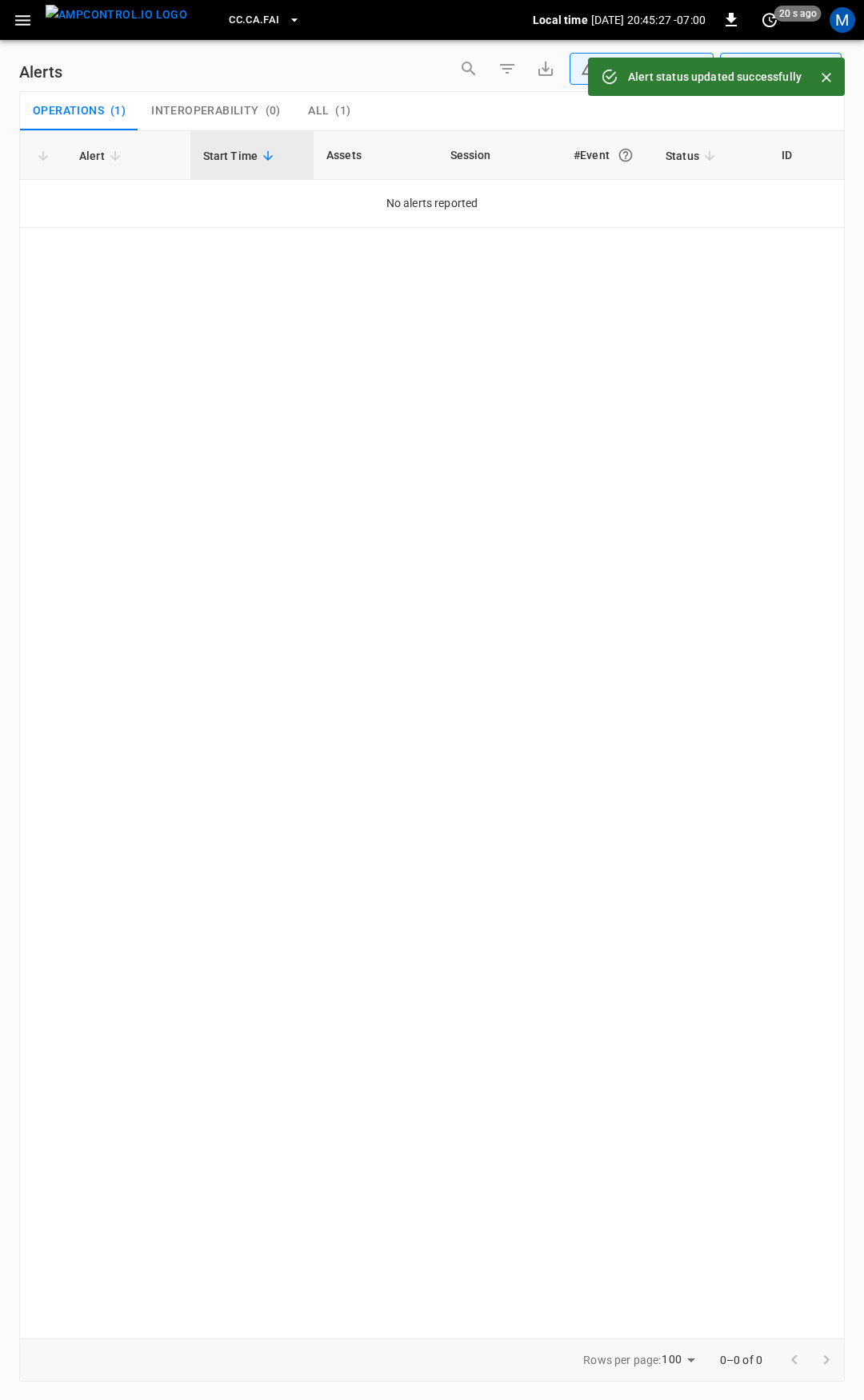
click at [30, 24] on icon "button" at bounding box center [23, 20] width 20 height 20
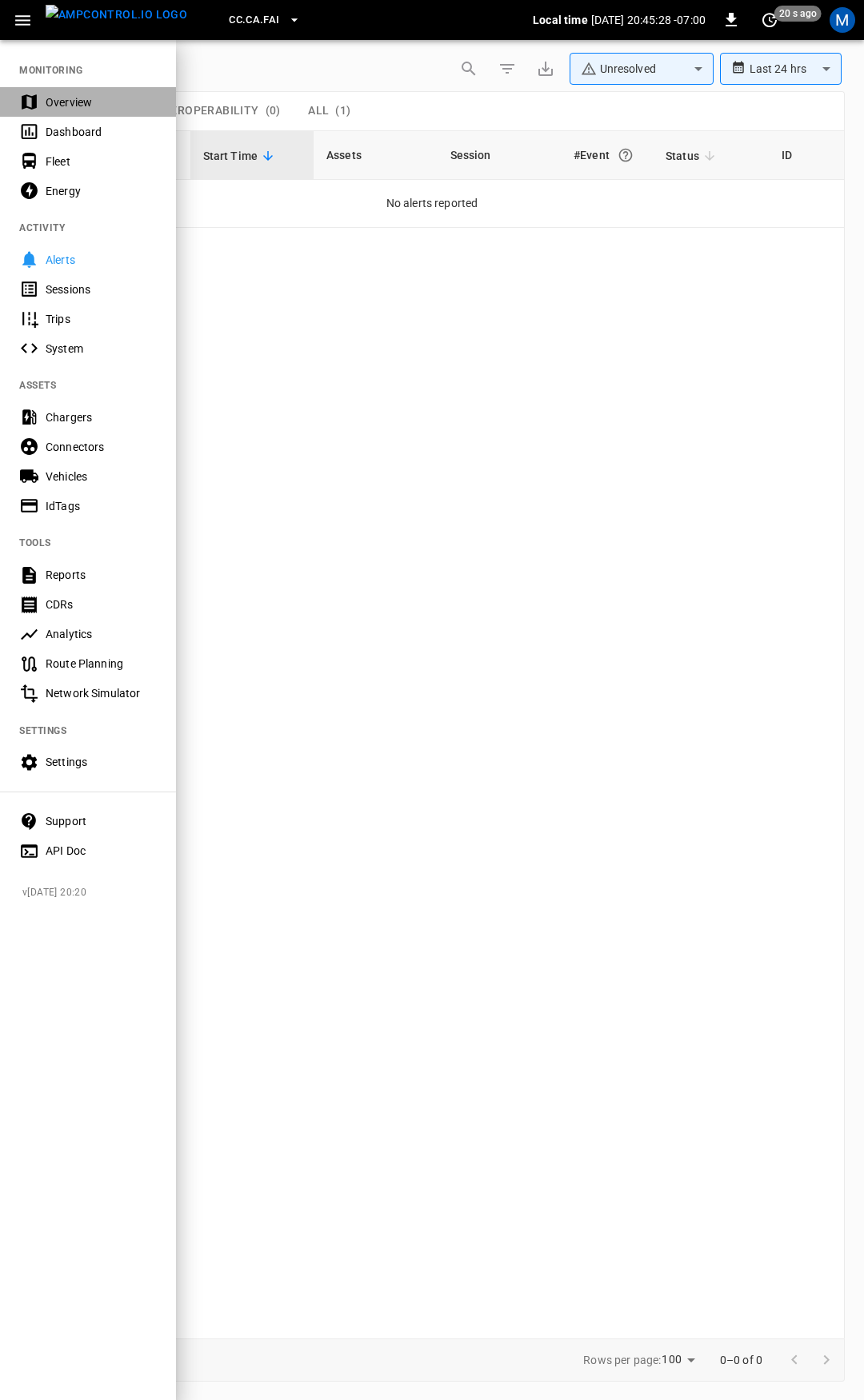
click at [106, 95] on div "Overview" at bounding box center [101, 102] width 111 height 16
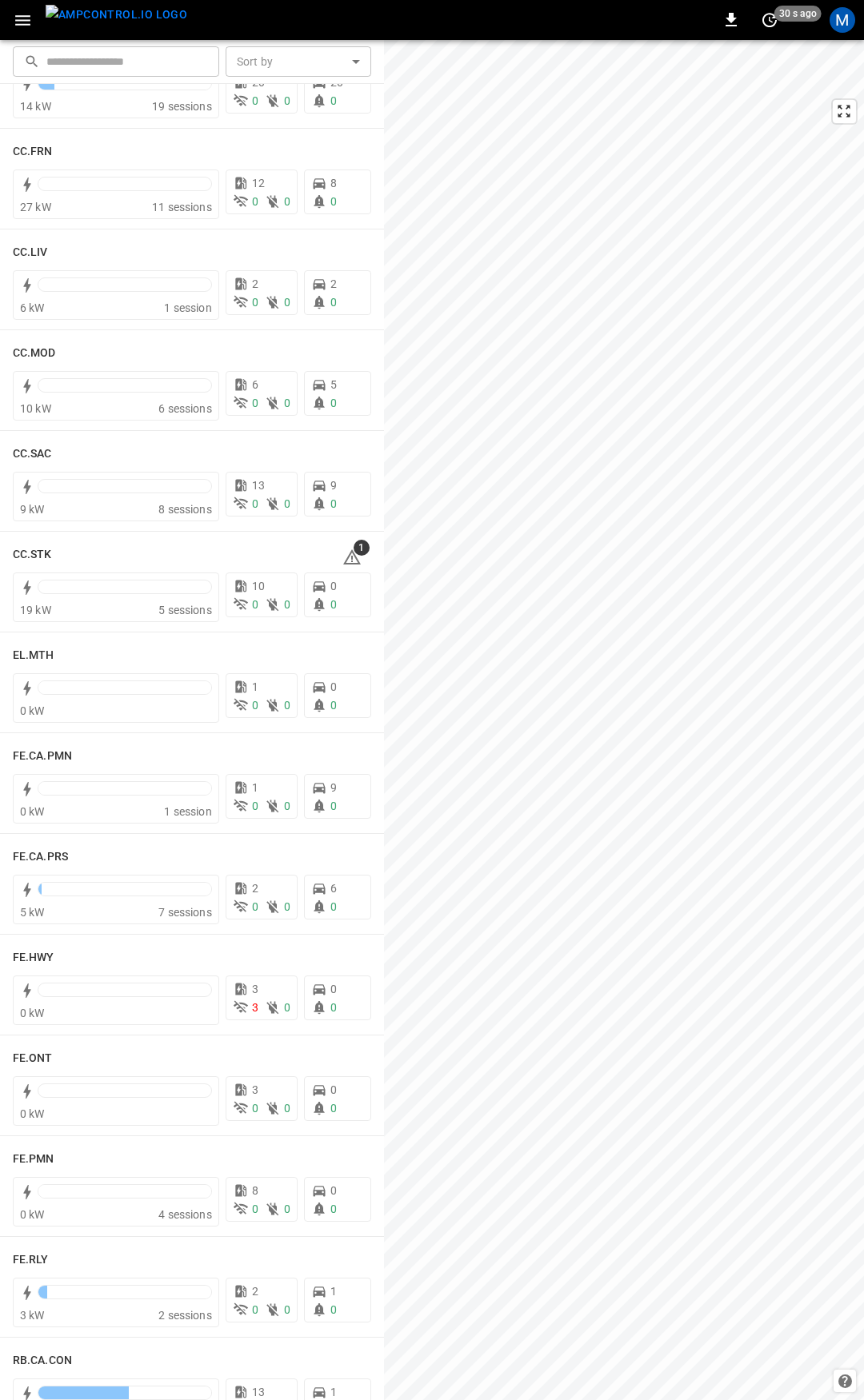
scroll to position [887, 0]
click at [350, 553] on icon at bounding box center [352, 555] width 19 height 19
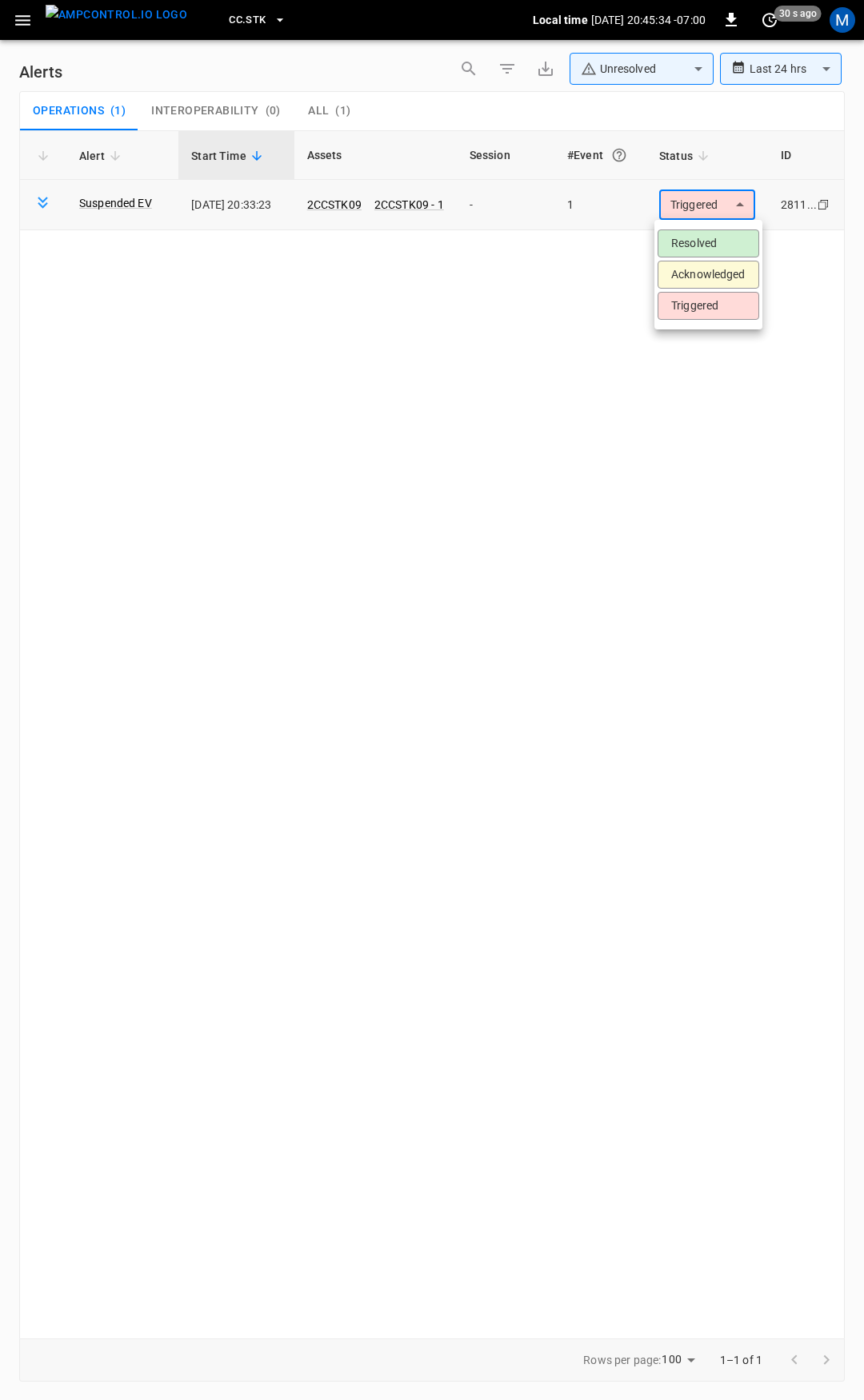
click at [729, 218] on body "**********" at bounding box center [432, 697] width 864 height 1394
click at [700, 247] on li "Resolved" at bounding box center [709, 243] width 102 height 28
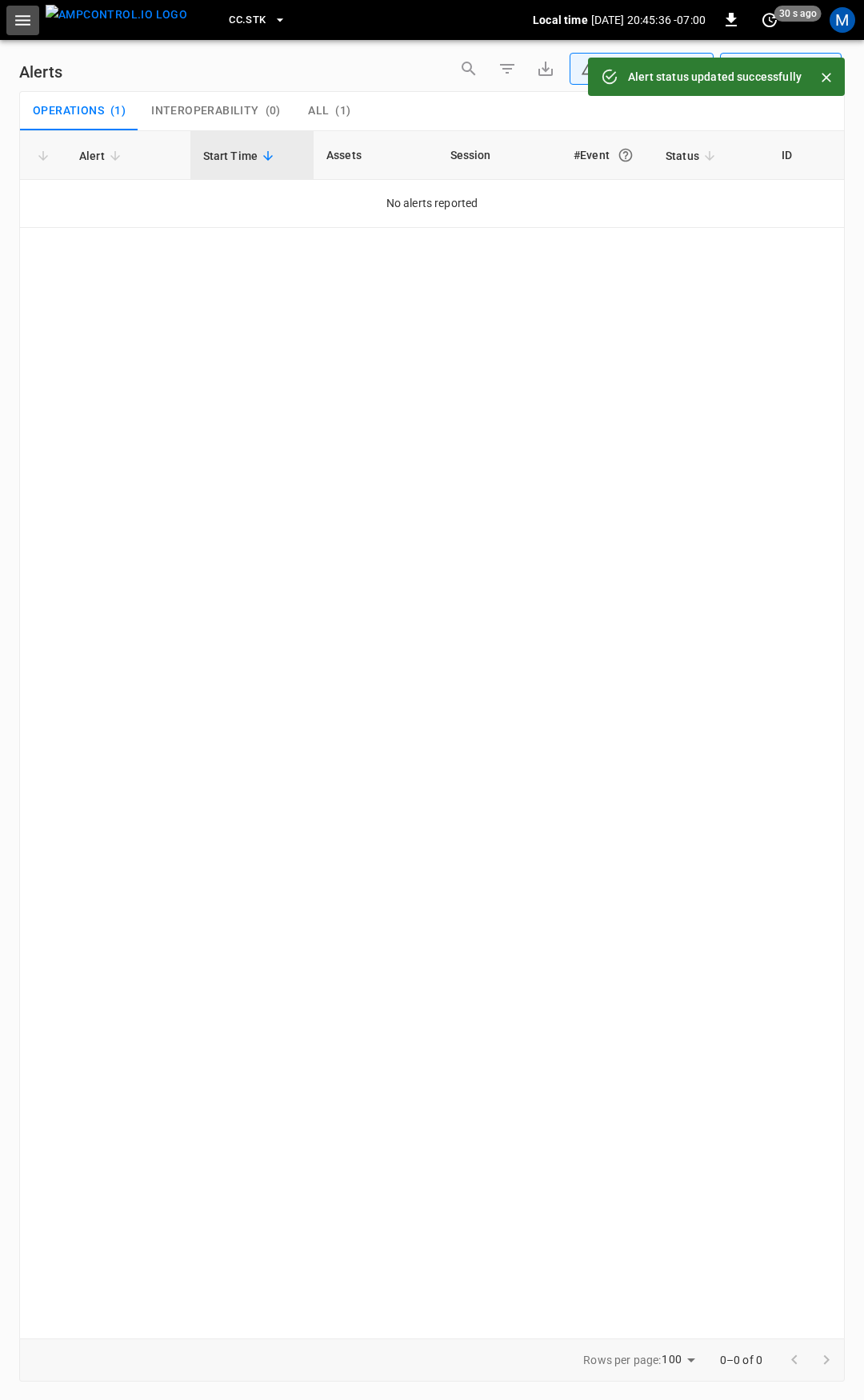
click at [26, 20] on icon "button" at bounding box center [23, 20] width 15 height 10
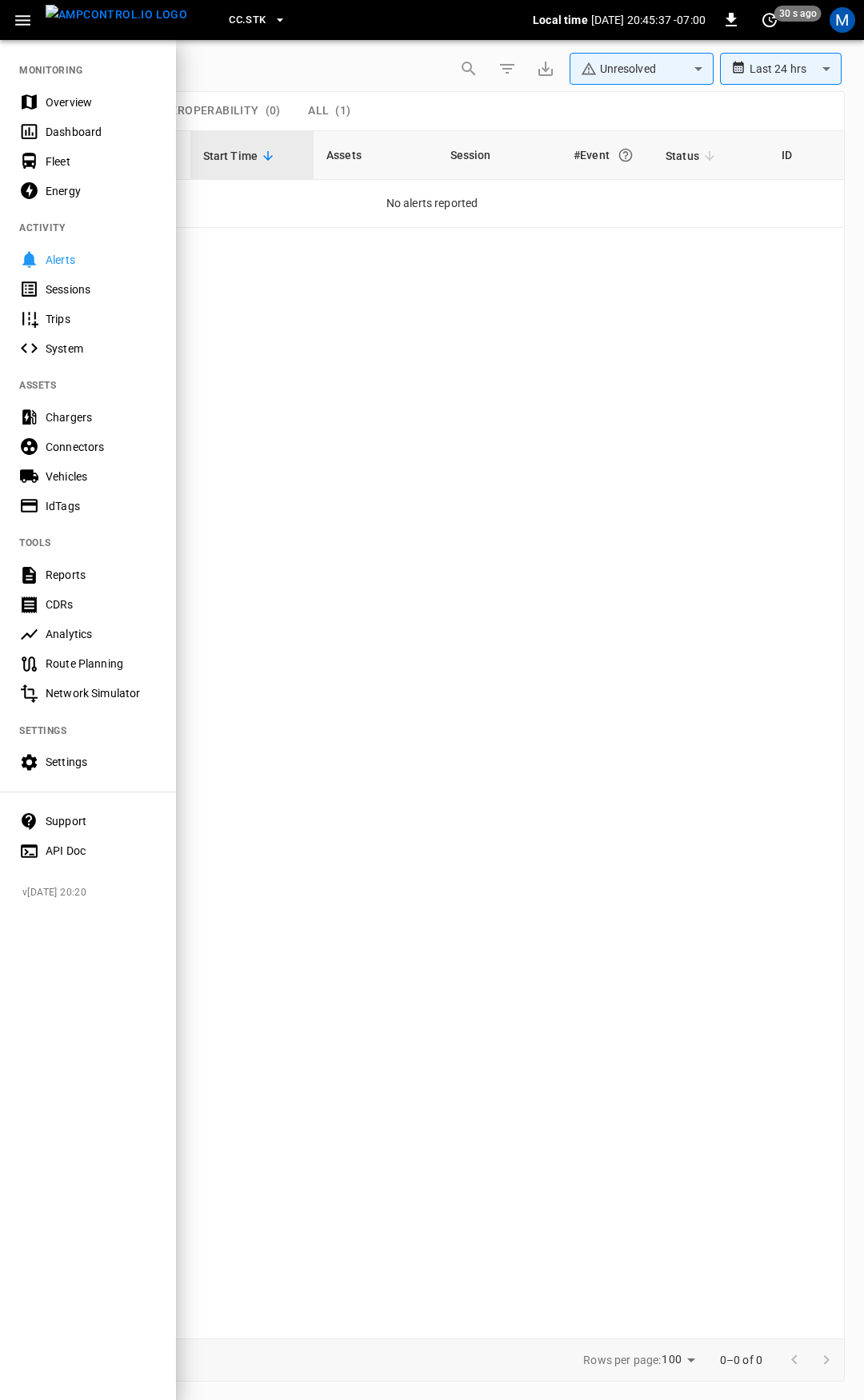
click at [130, 108] on div "Overview" at bounding box center [101, 102] width 111 height 16
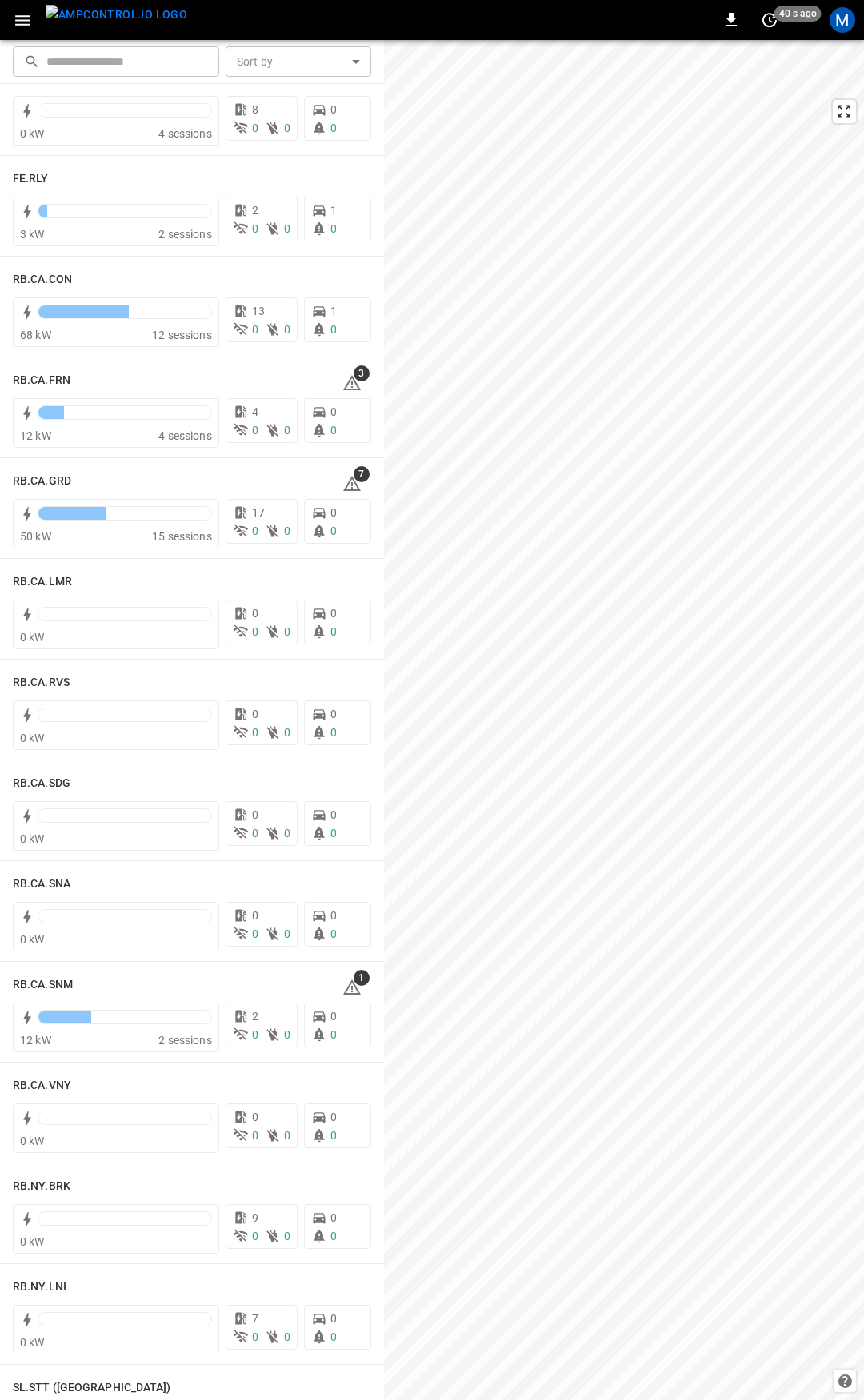
scroll to position [1987, 0]
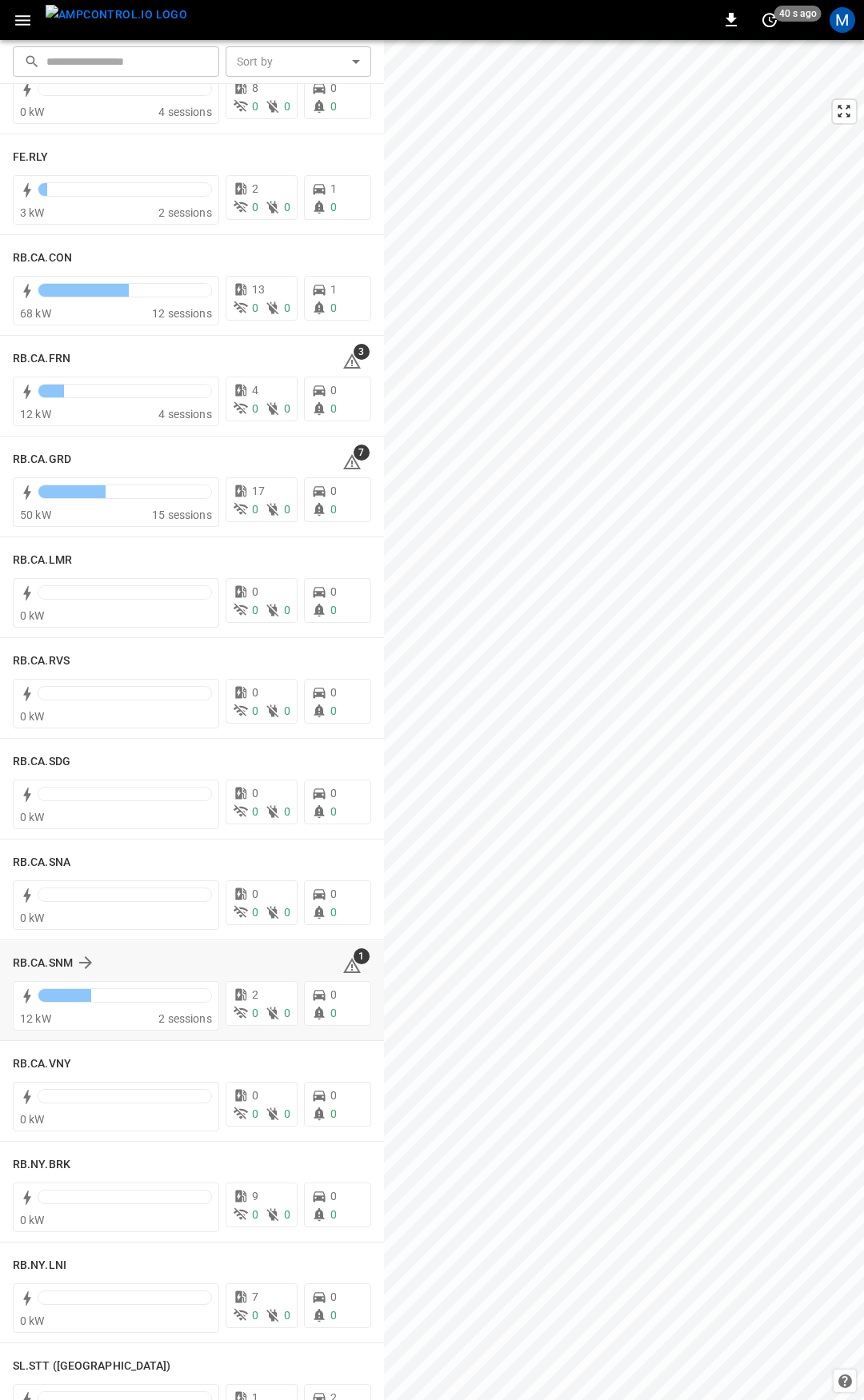
click at [343, 969] on icon at bounding box center [352, 966] width 19 height 19
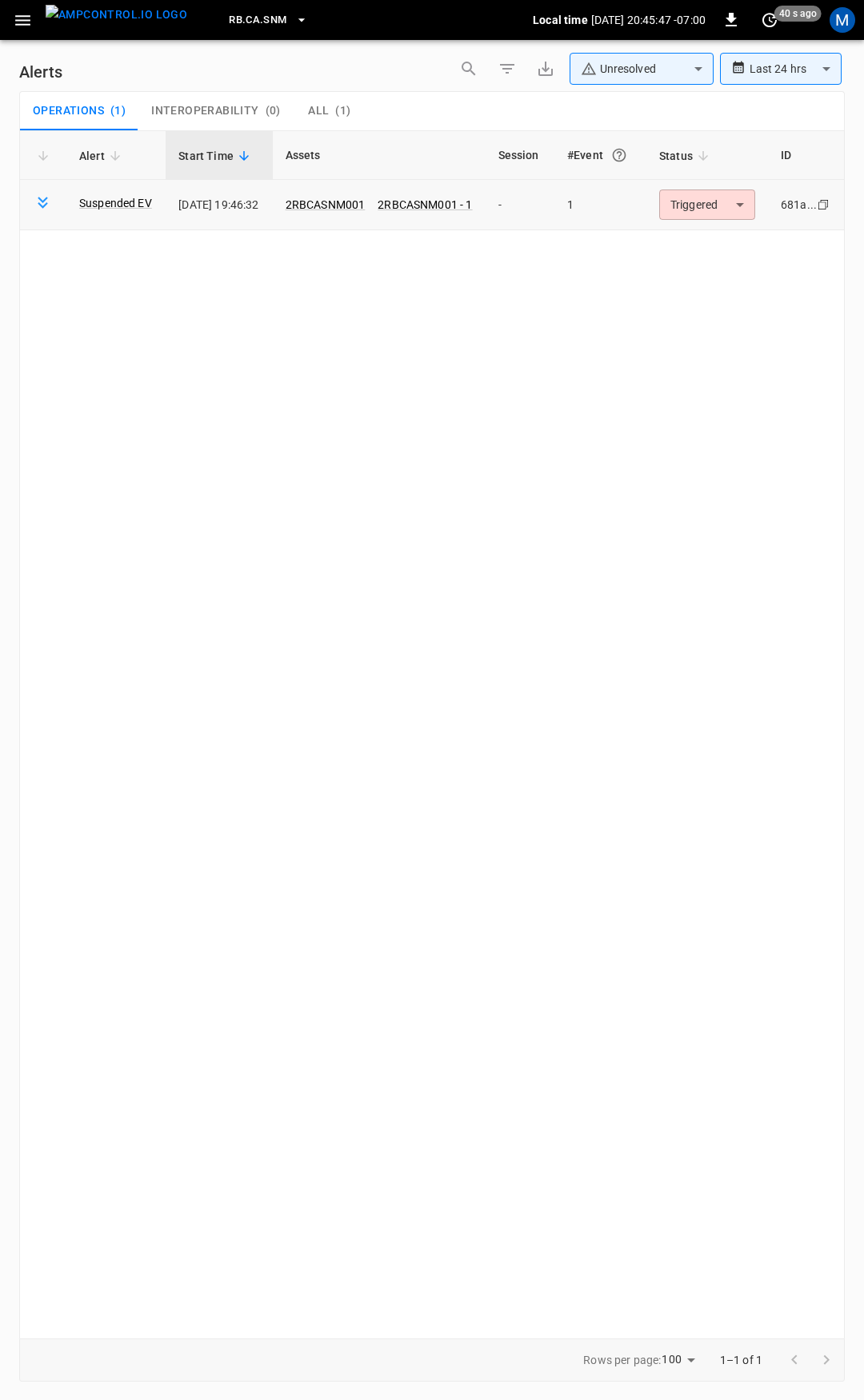
click at [734, 205] on body "**********" at bounding box center [432, 697] width 864 height 1394
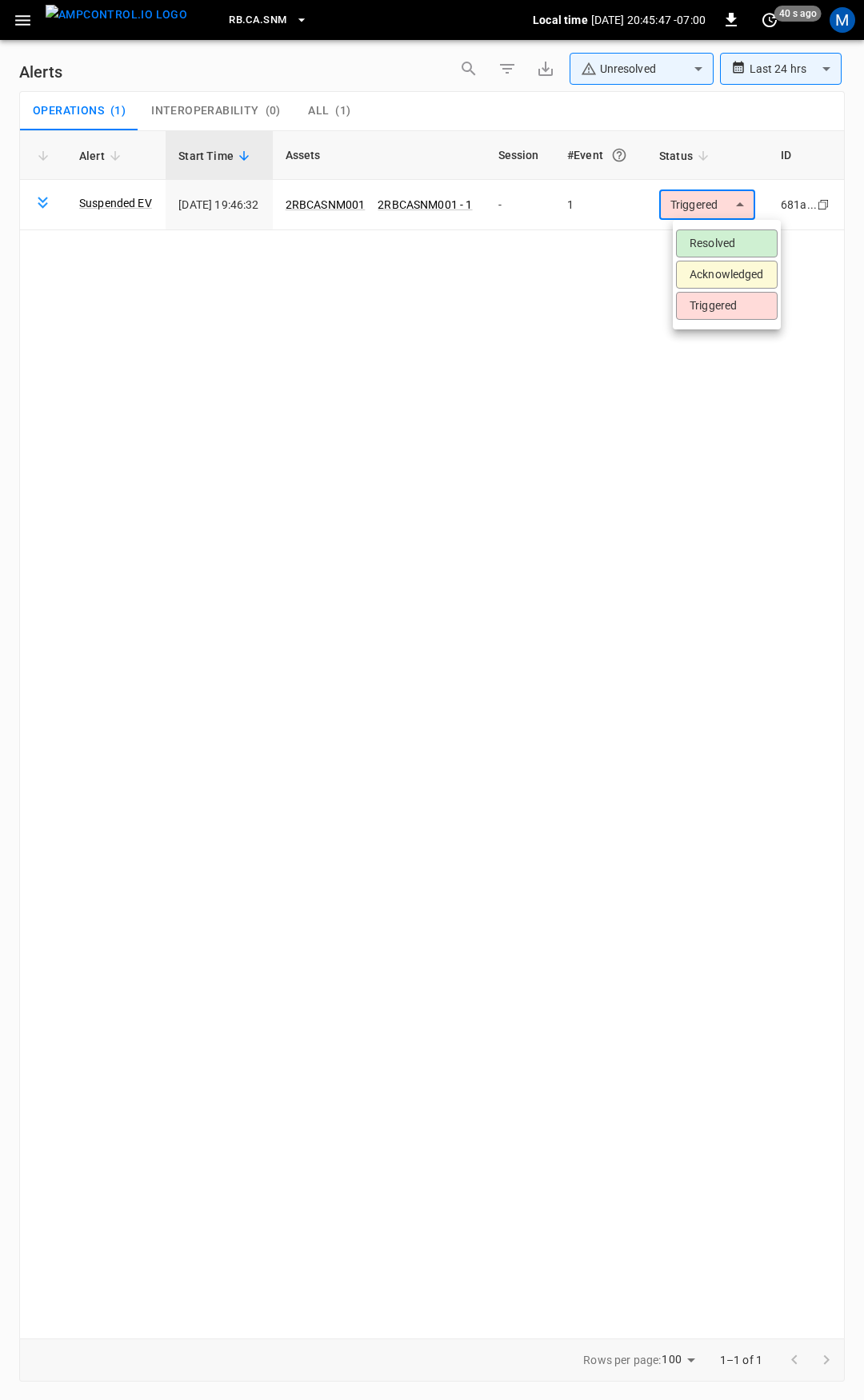
drag, startPoint x: 735, startPoint y: 240, endPoint x: 673, endPoint y: 227, distance: 63.3
click at [735, 239] on li "Resolved" at bounding box center [727, 243] width 102 height 28
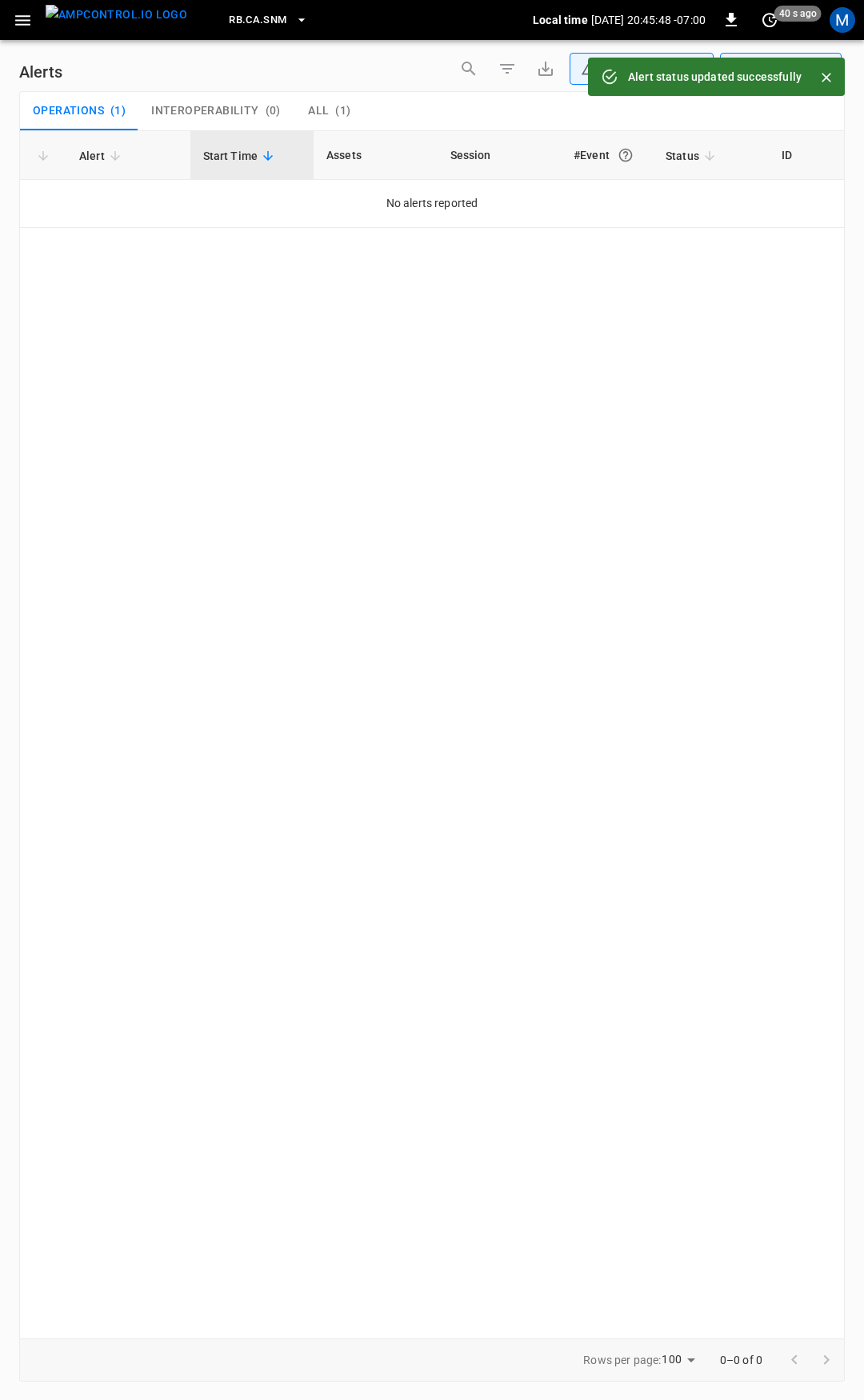
click at [25, 13] on icon "button" at bounding box center [23, 20] width 20 height 20
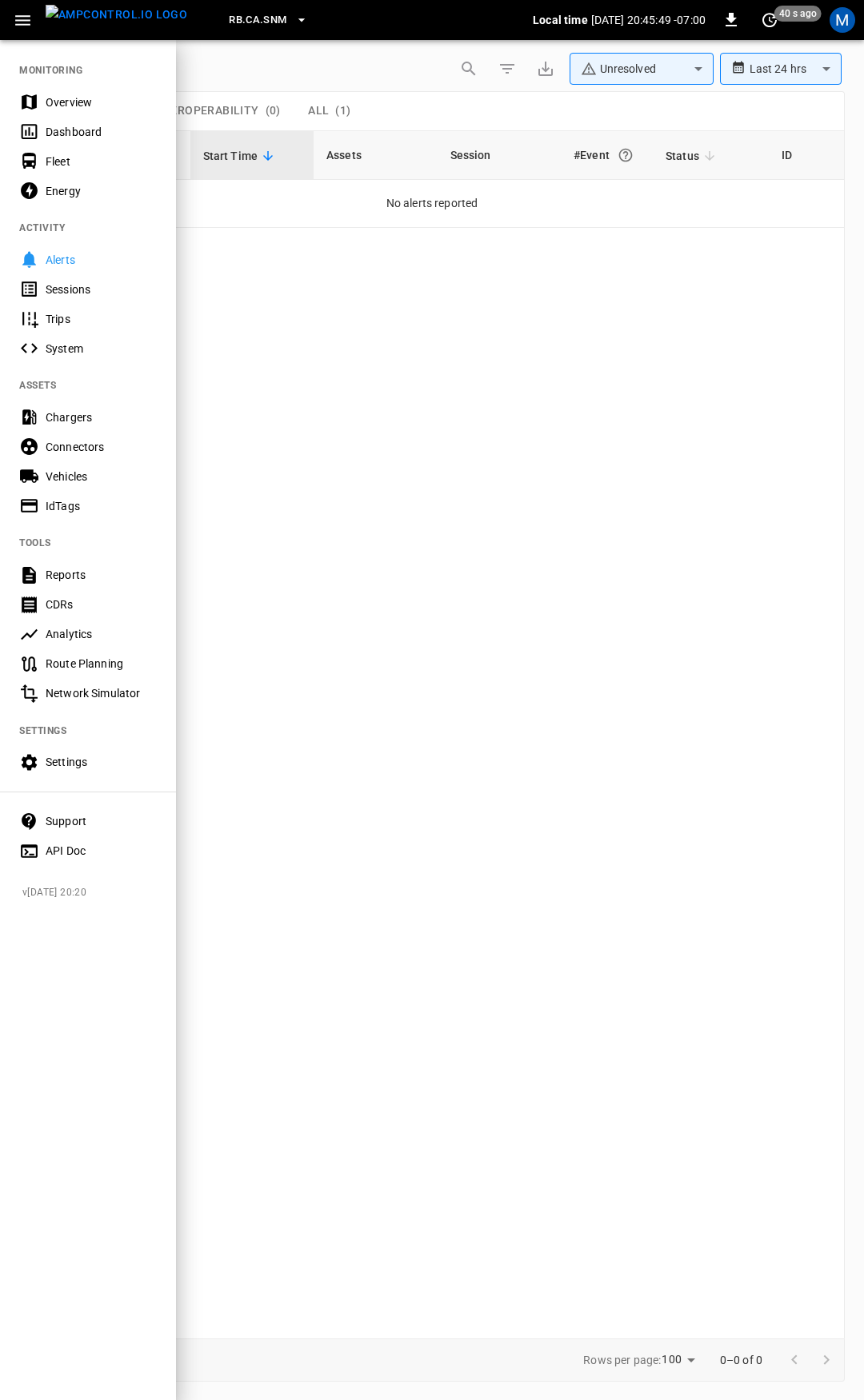
click at [84, 102] on div "Overview" at bounding box center [101, 102] width 111 height 16
